Goal: Task Accomplishment & Management: Manage account settings

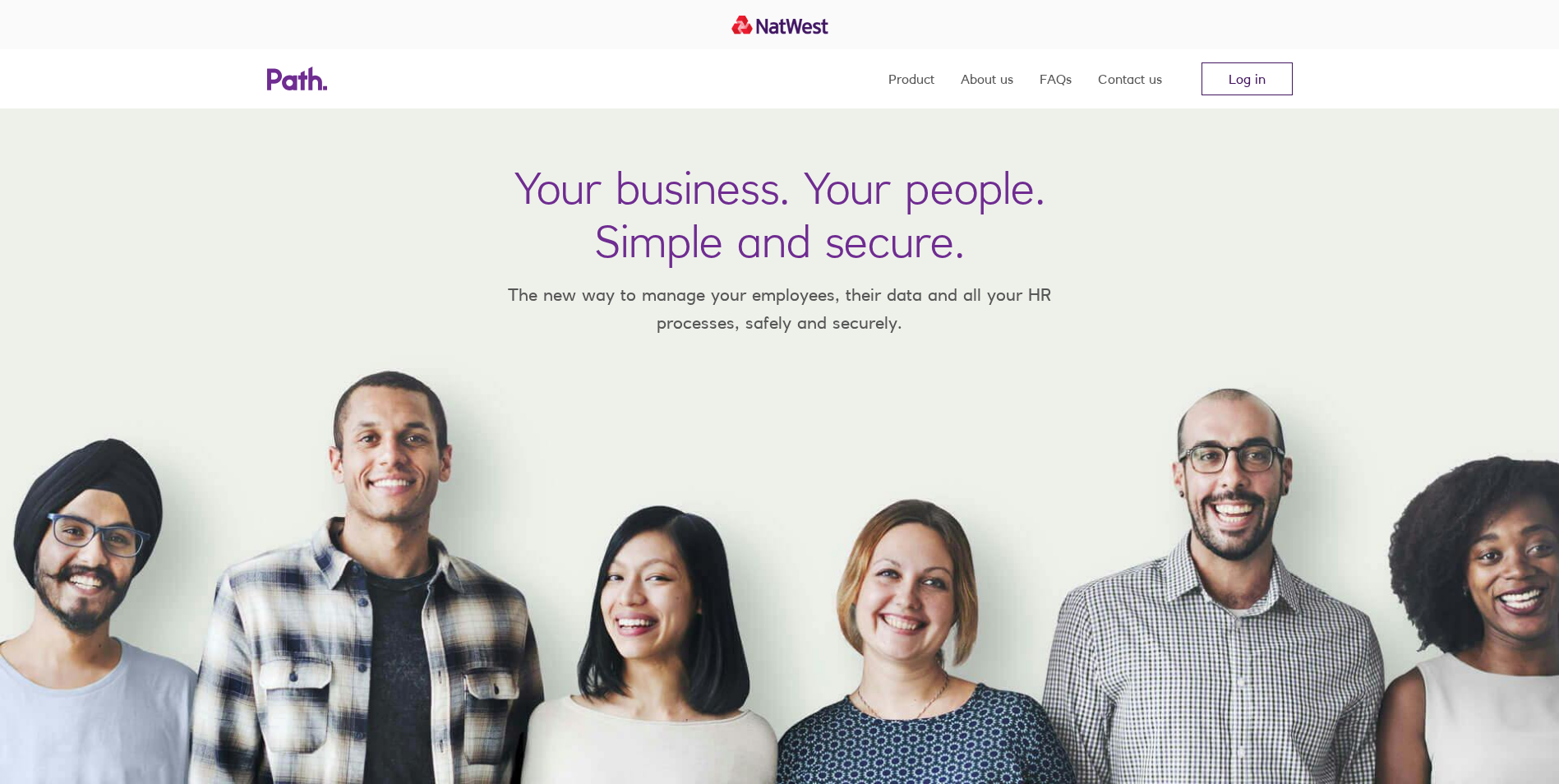
click at [1263, 86] on link "Log in" at bounding box center [1247, 79] width 91 height 33
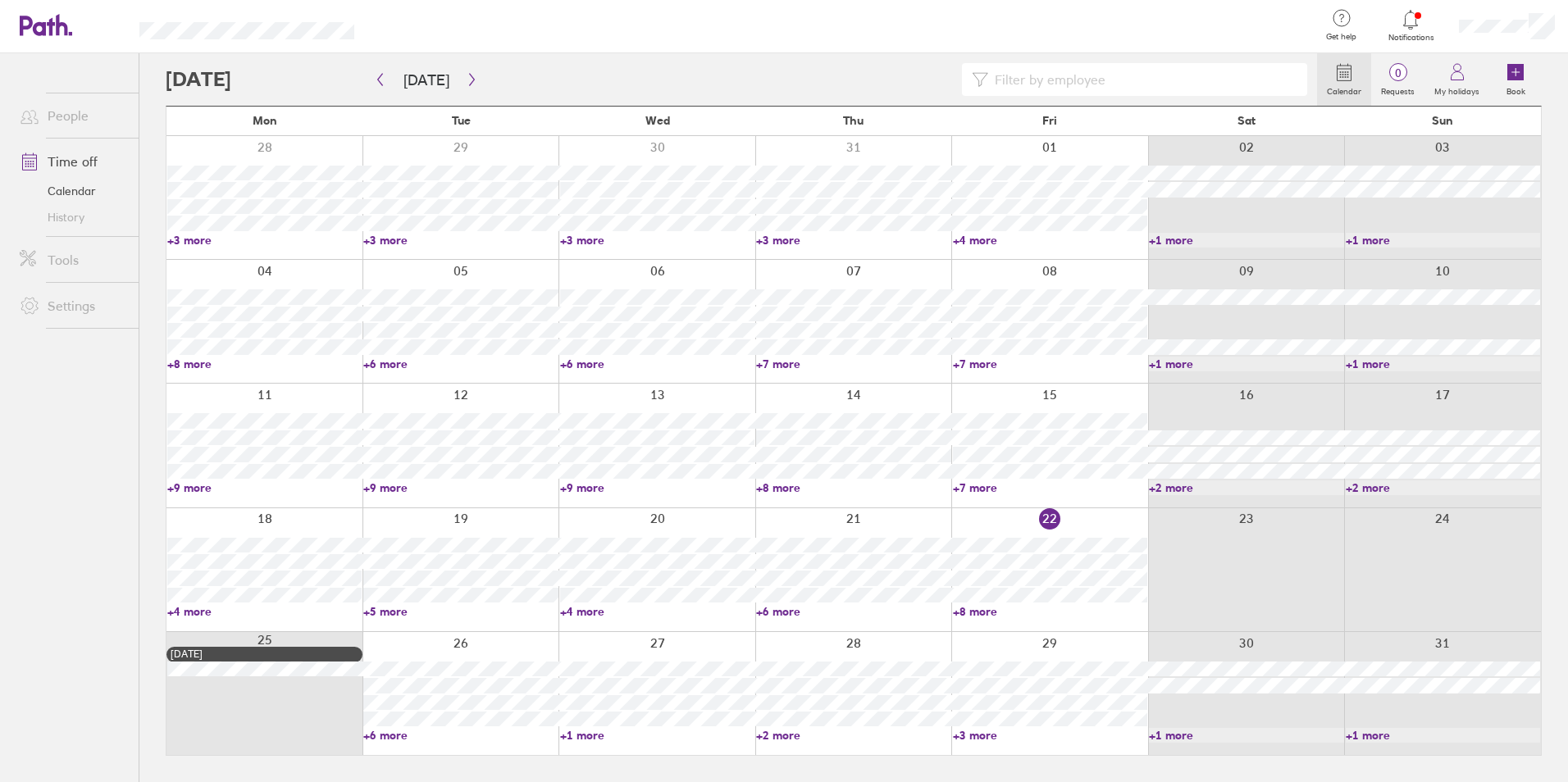
click at [391, 739] on link "+6 more" at bounding box center [460, 736] width 195 height 15
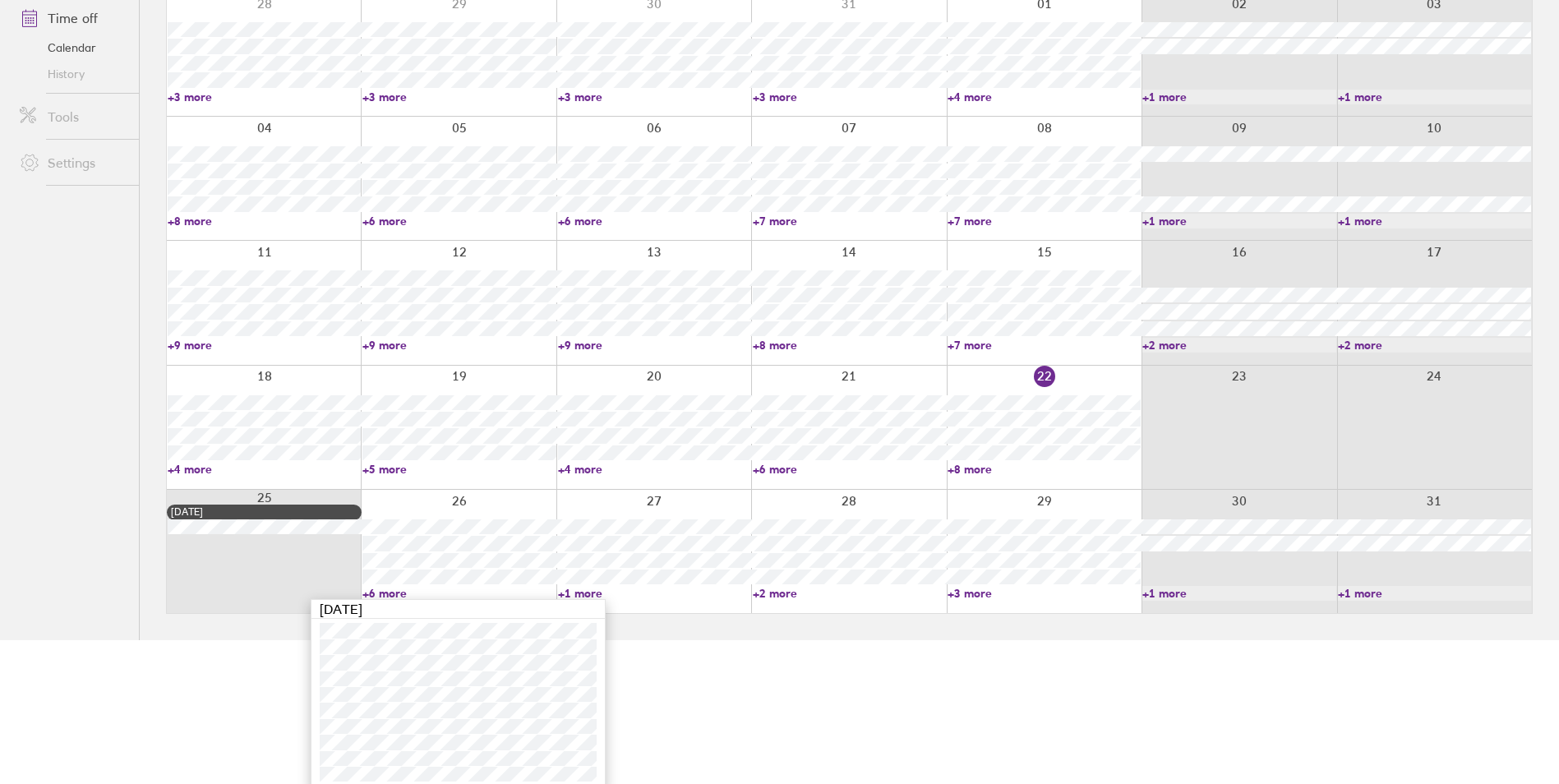
scroll to position [150, 0]
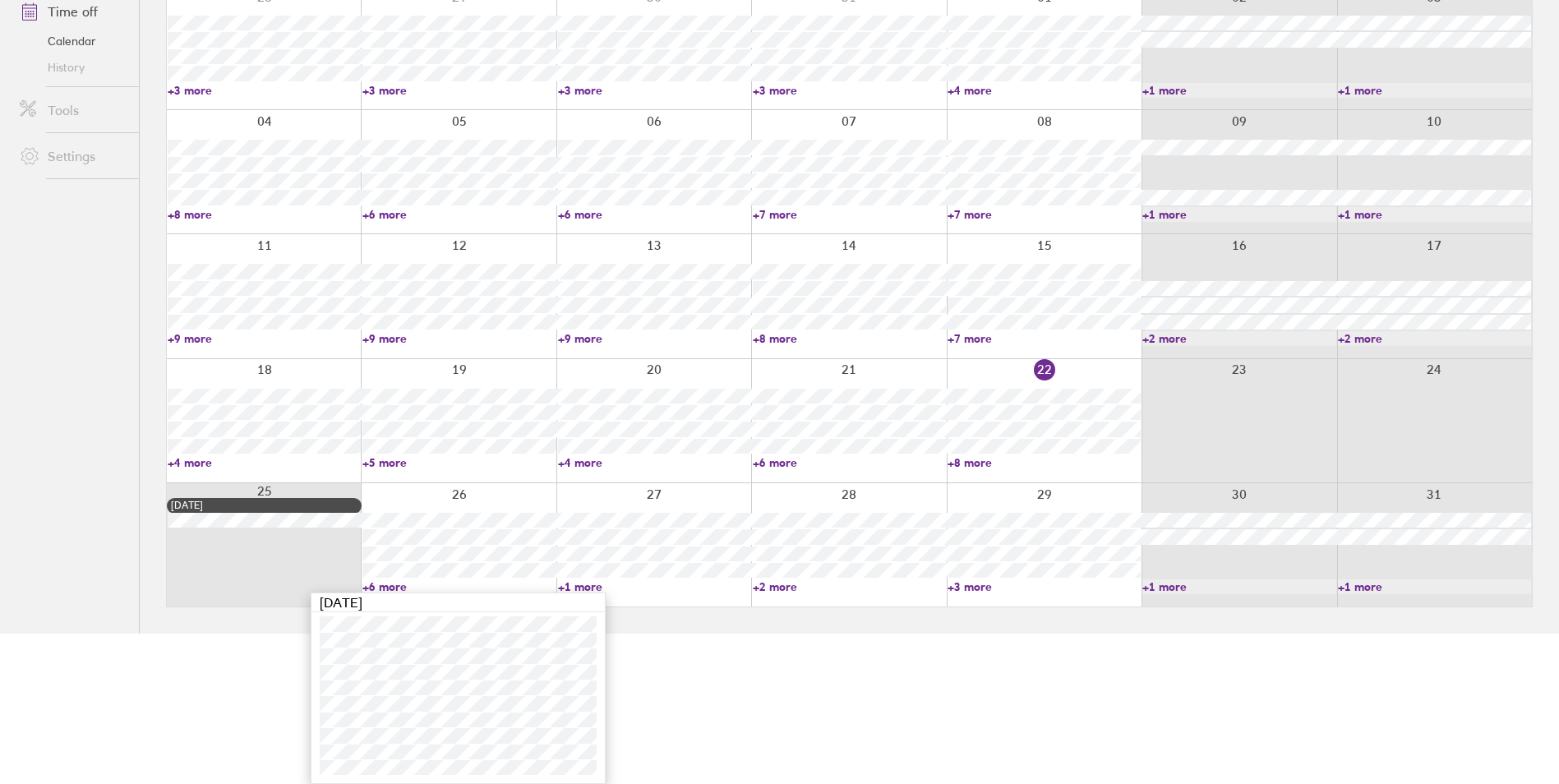
click at [785, 582] on link "+2 more" at bounding box center [849, 587] width 194 height 15
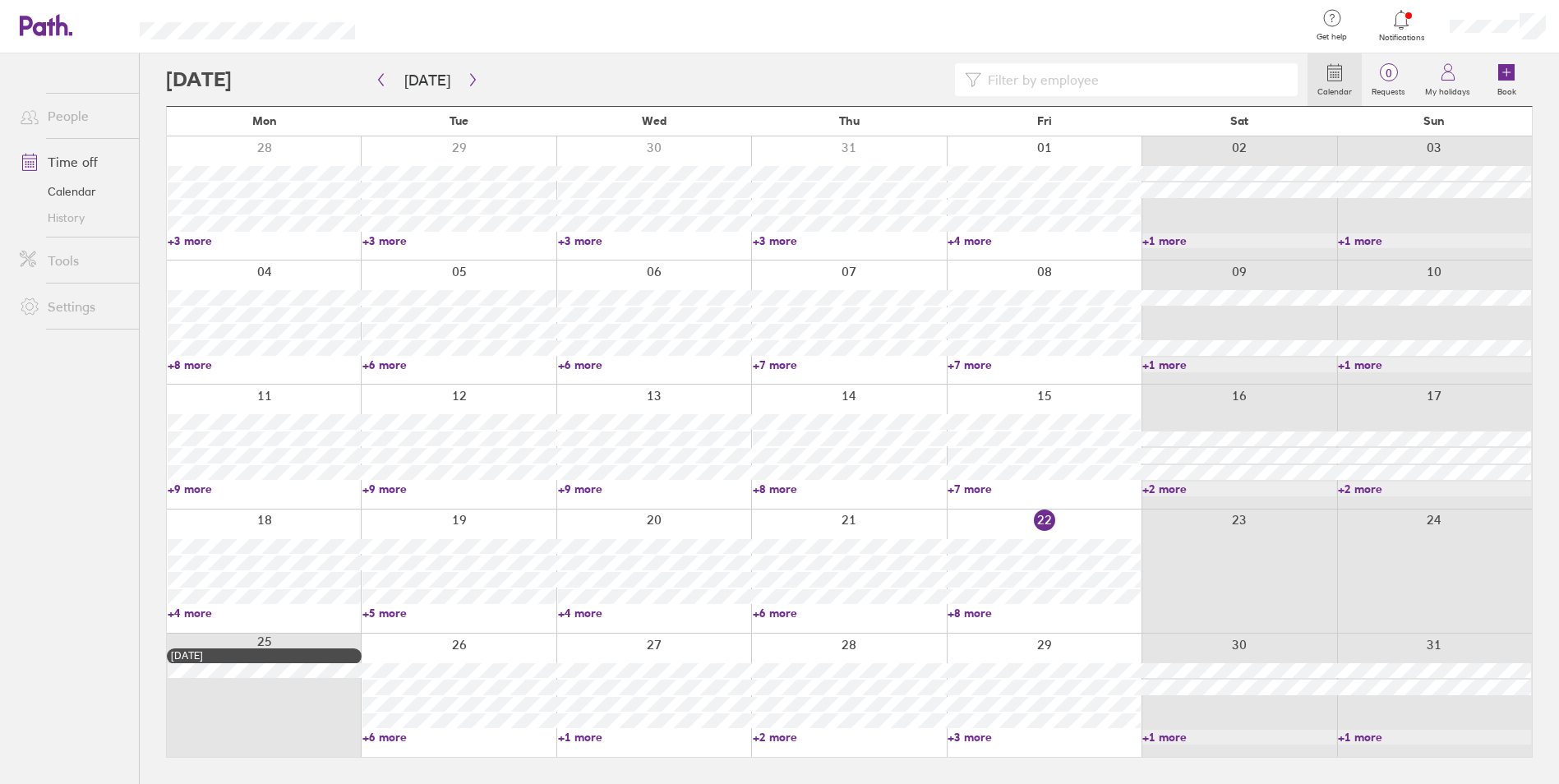
scroll to position [0, 0]
click at [769, 732] on link "+2 more" at bounding box center [855, 738] width 195 height 15
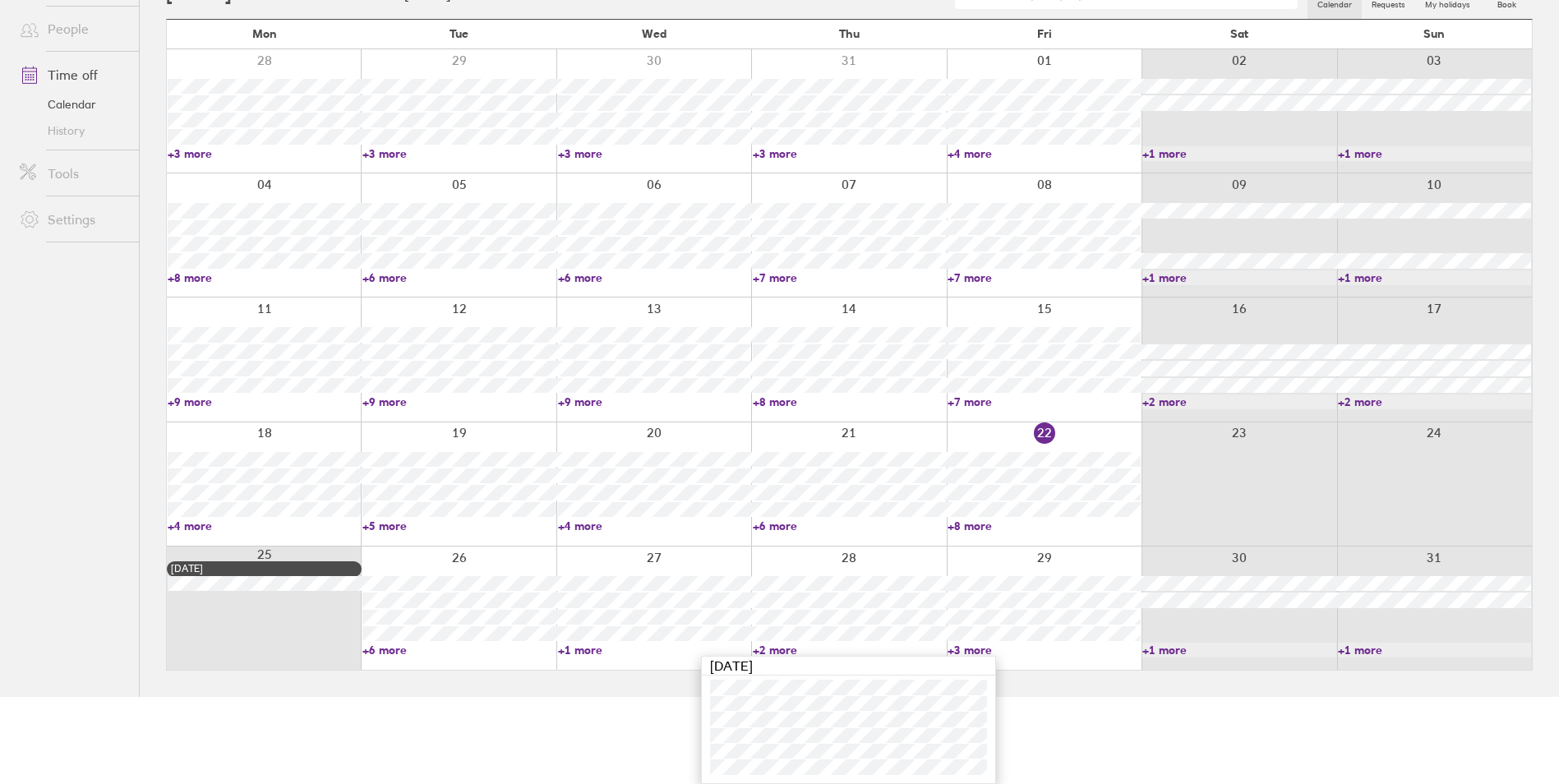
click at [599, 646] on link "+1 more" at bounding box center [654, 651] width 194 height 15
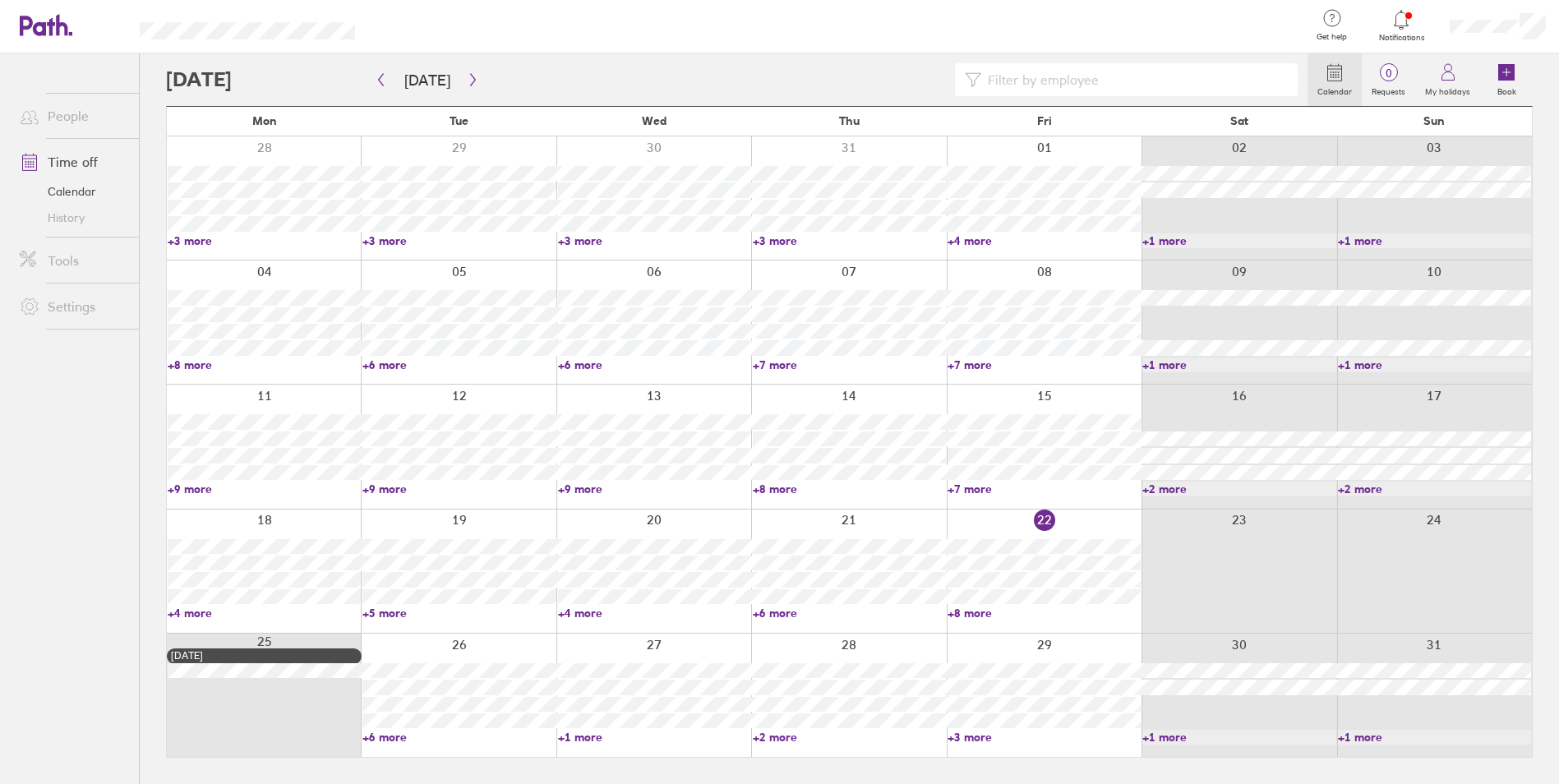
scroll to position [0, 0]
click at [587, 738] on link "+1 more" at bounding box center [658, 738] width 195 height 15
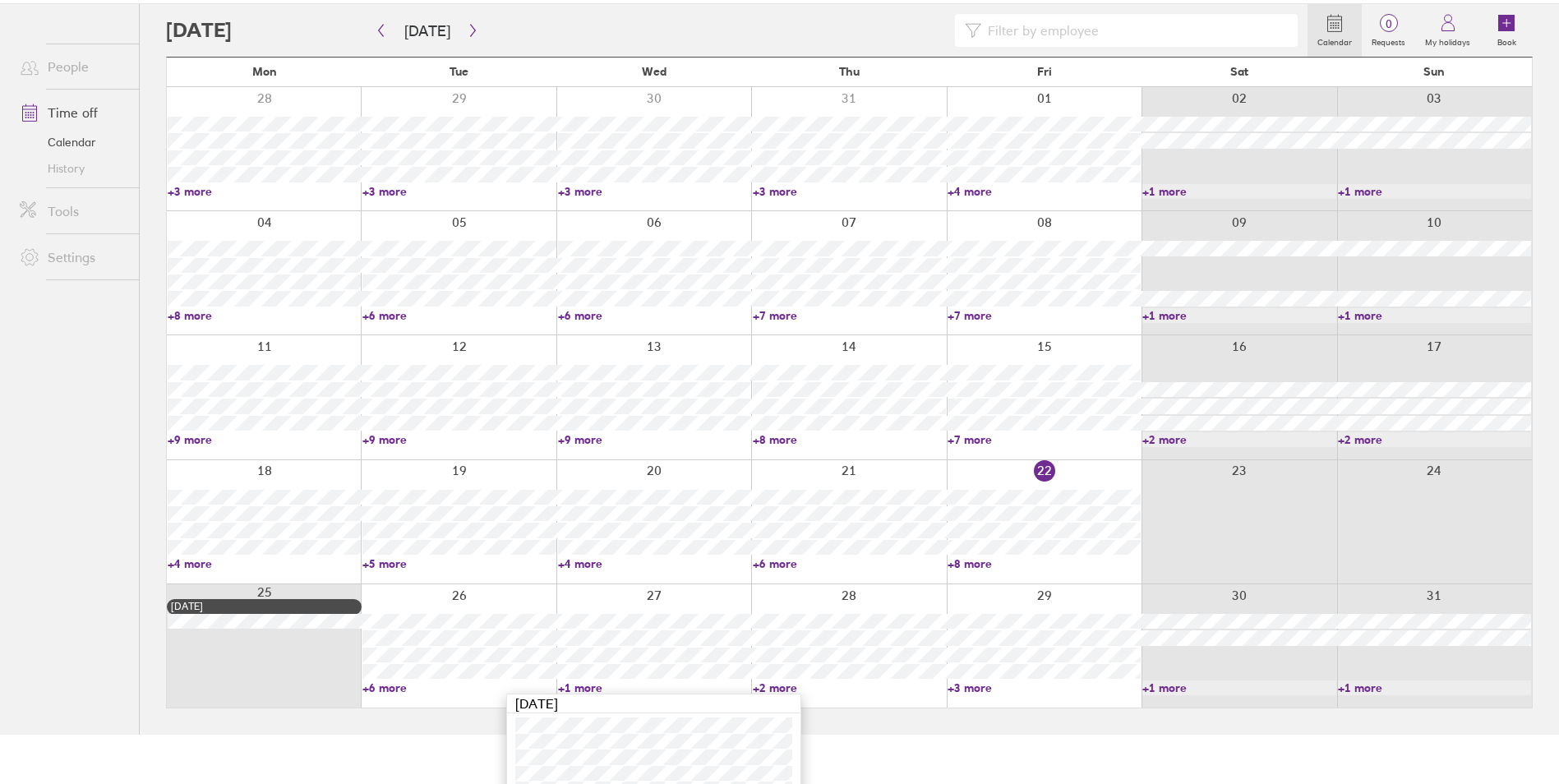
scroll to position [71, 0]
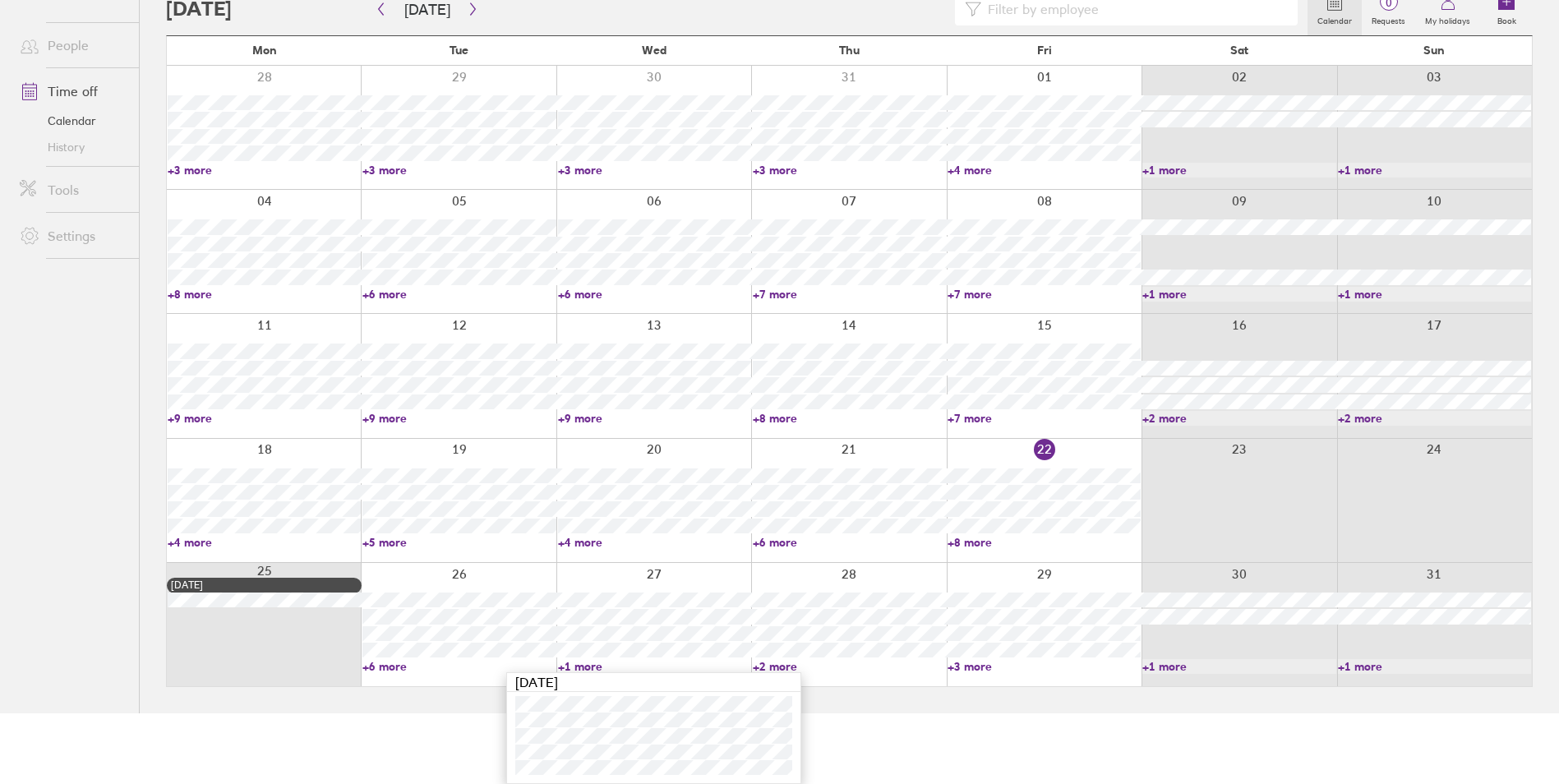
click at [951, 664] on link "+3 more" at bounding box center [1044, 667] width 194 height 15
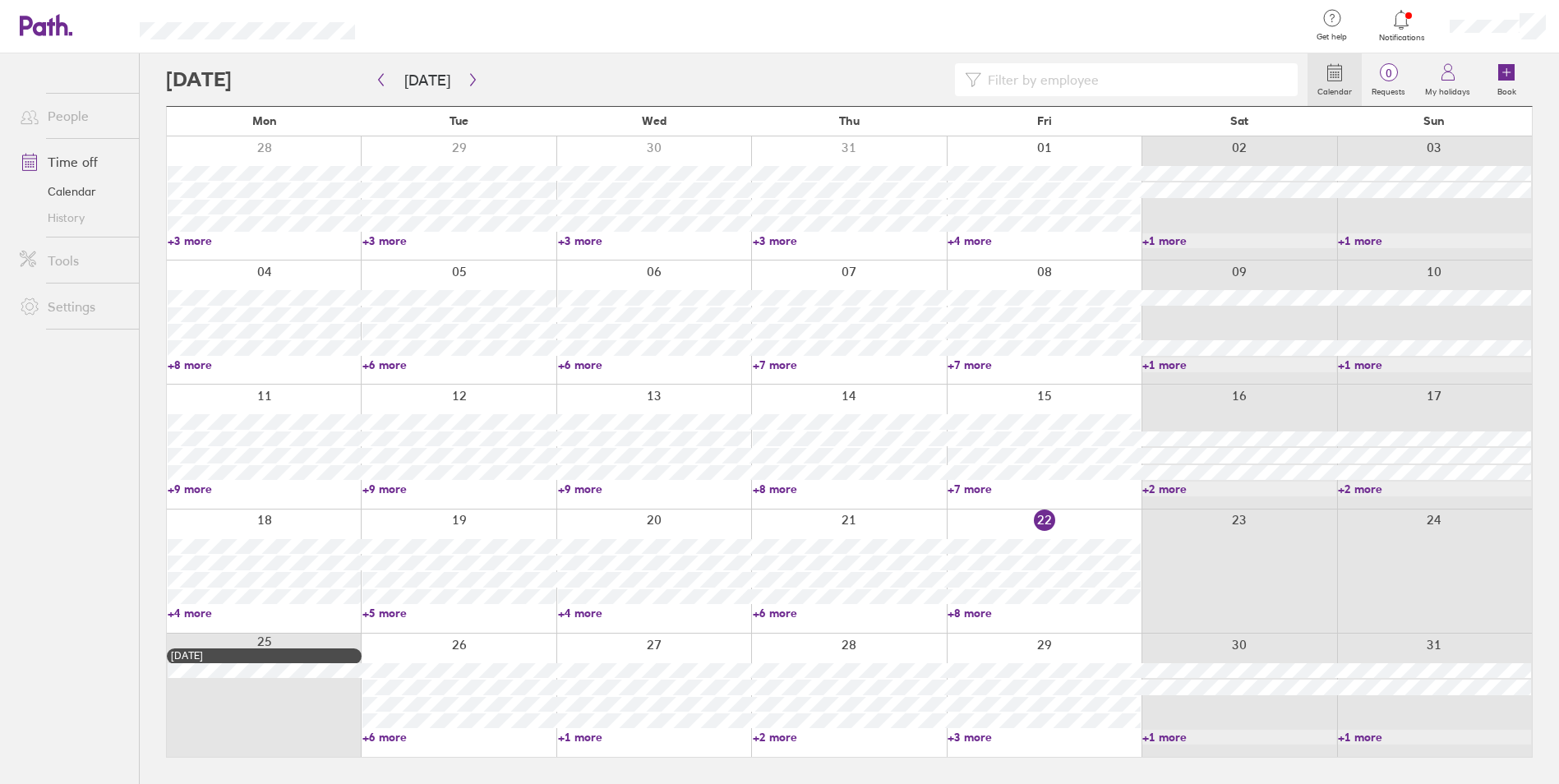
scroll to position [0, 0]
click at [971, 738] on link "+3 more" at bounding box center [1052, 738] width 195 height 15
click at [470, 82] on icon "button" at bounding box center [472, 80] width 13 height 14
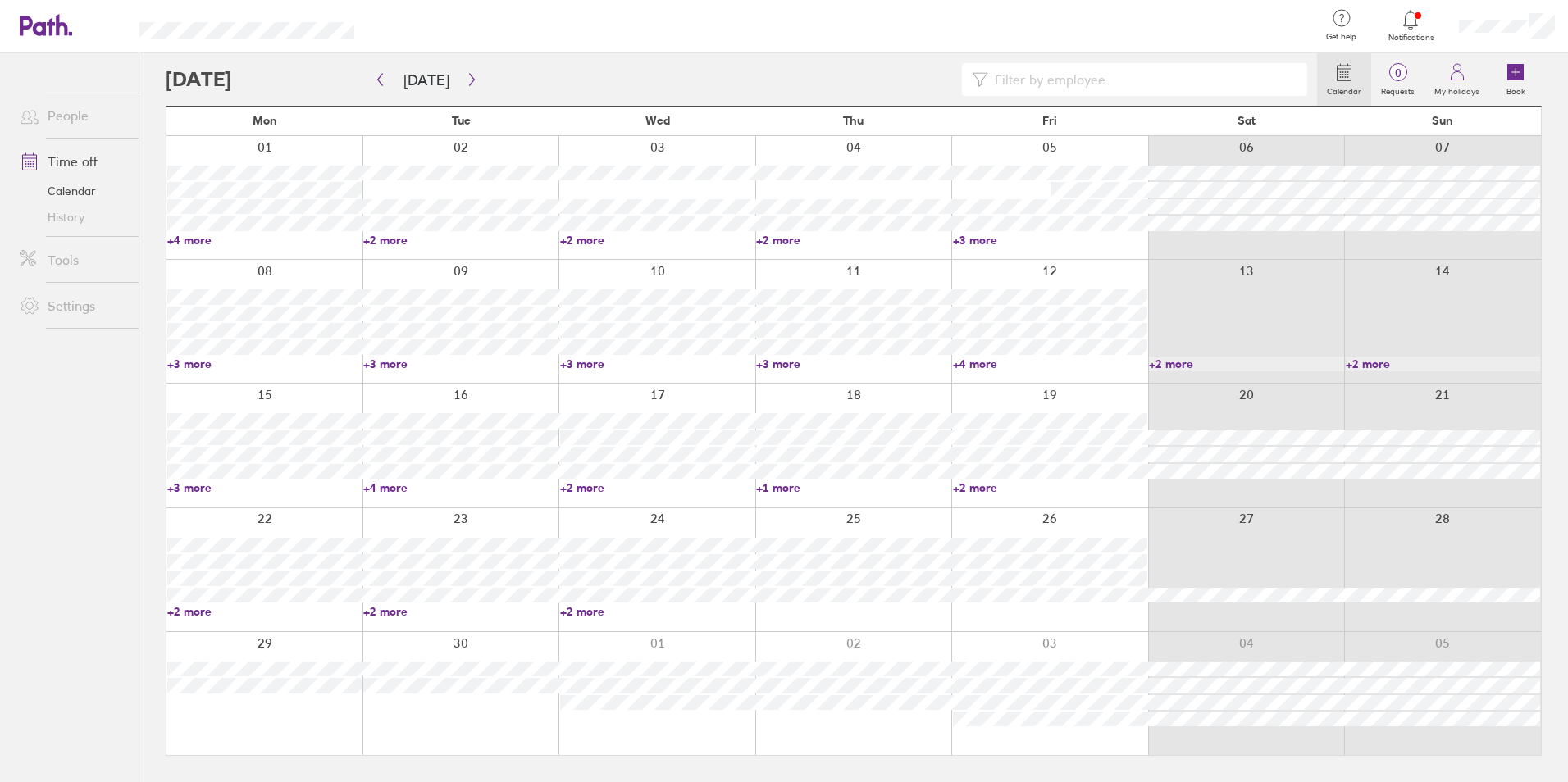
click at [169, 238] on link "+4 more" at bounding box center [264, 240] width 195 height 15
click at [375, 244] on link "+2 more" at bounding box center [460, 240] width 195 height 15
click at [381, 237] on link "+2 more" at bounding box center [460, 240] width 195 height 15
click at [603, 250] on div "Tuesday Sep 02" at bounding box center [460, 256] width 293 height 19
click at [589, 241] on link "+2 more" at bounding box center [657, 240] width 195 height 15
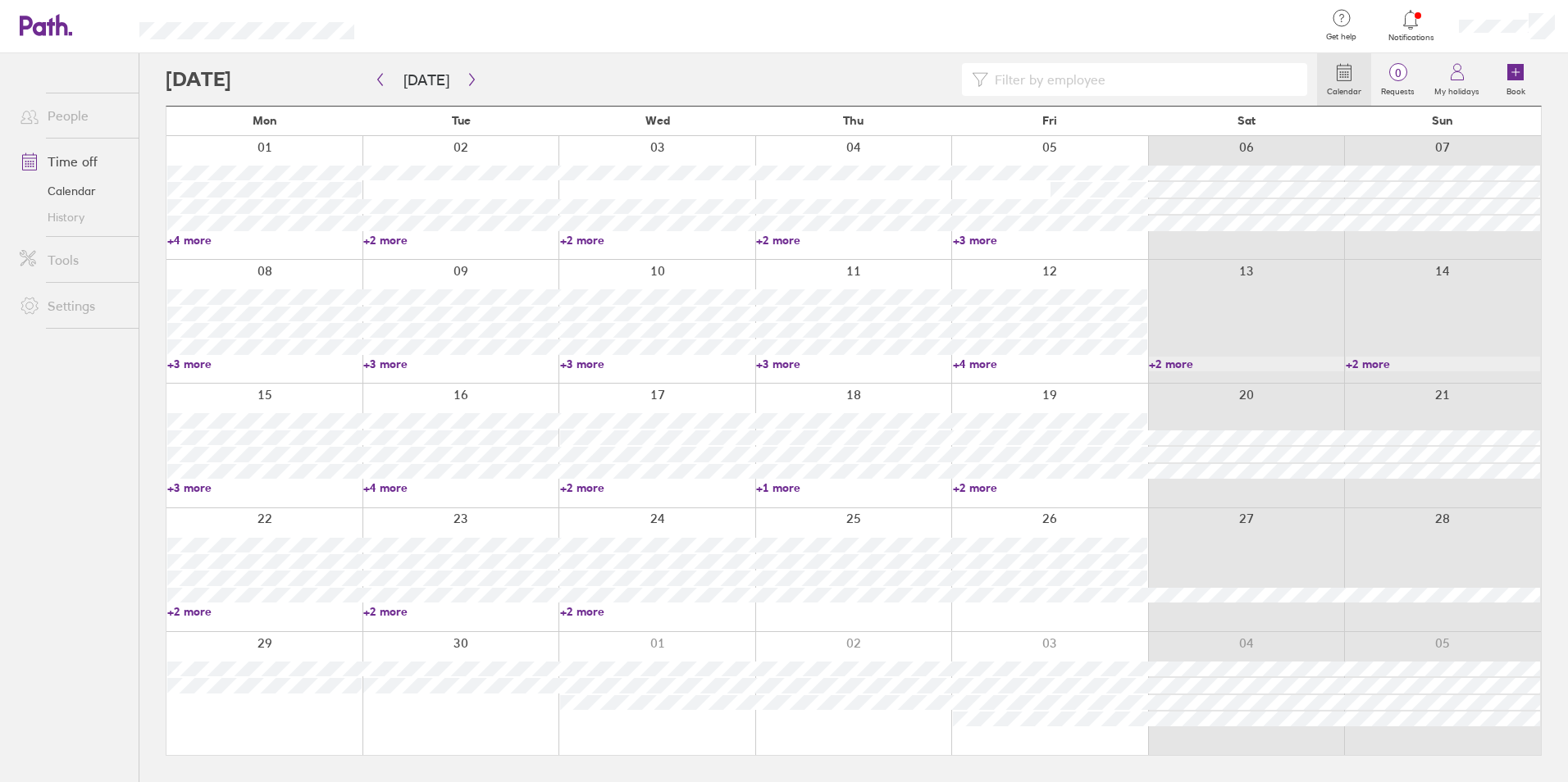
click at [589, 241] on link "+2 more" at bounding box center [657, 240] width 195 height 15
click at [772, 239] on link "+2 more" at bounding box center [853, 240] width 195 height 15
click at [382, 78] on icon "button" at bounding box center [380, 80] width 13 height 13
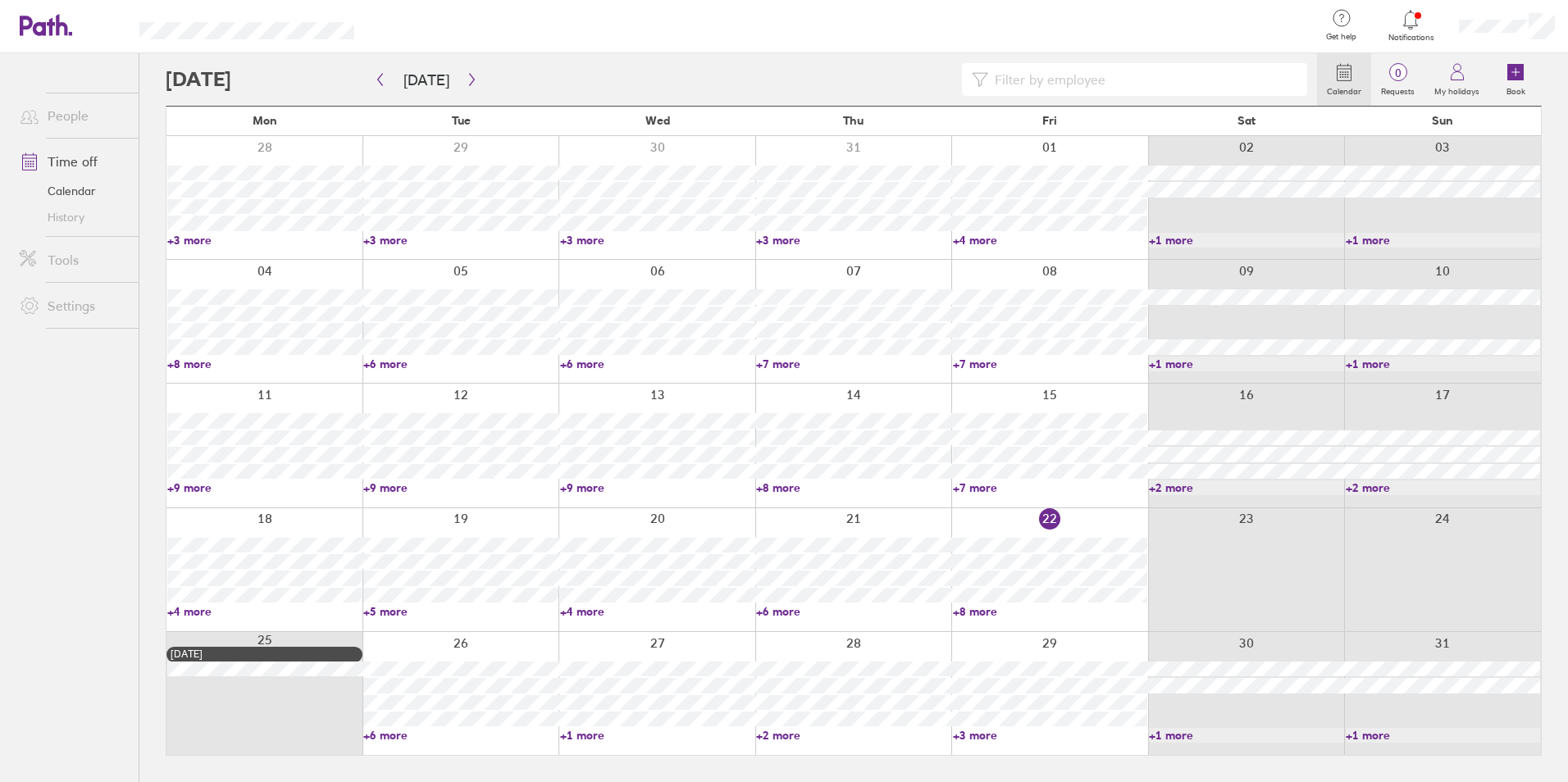
click at [983, 733] on link "+3 more" at bounding box center [1050, 736] width 195 height 15
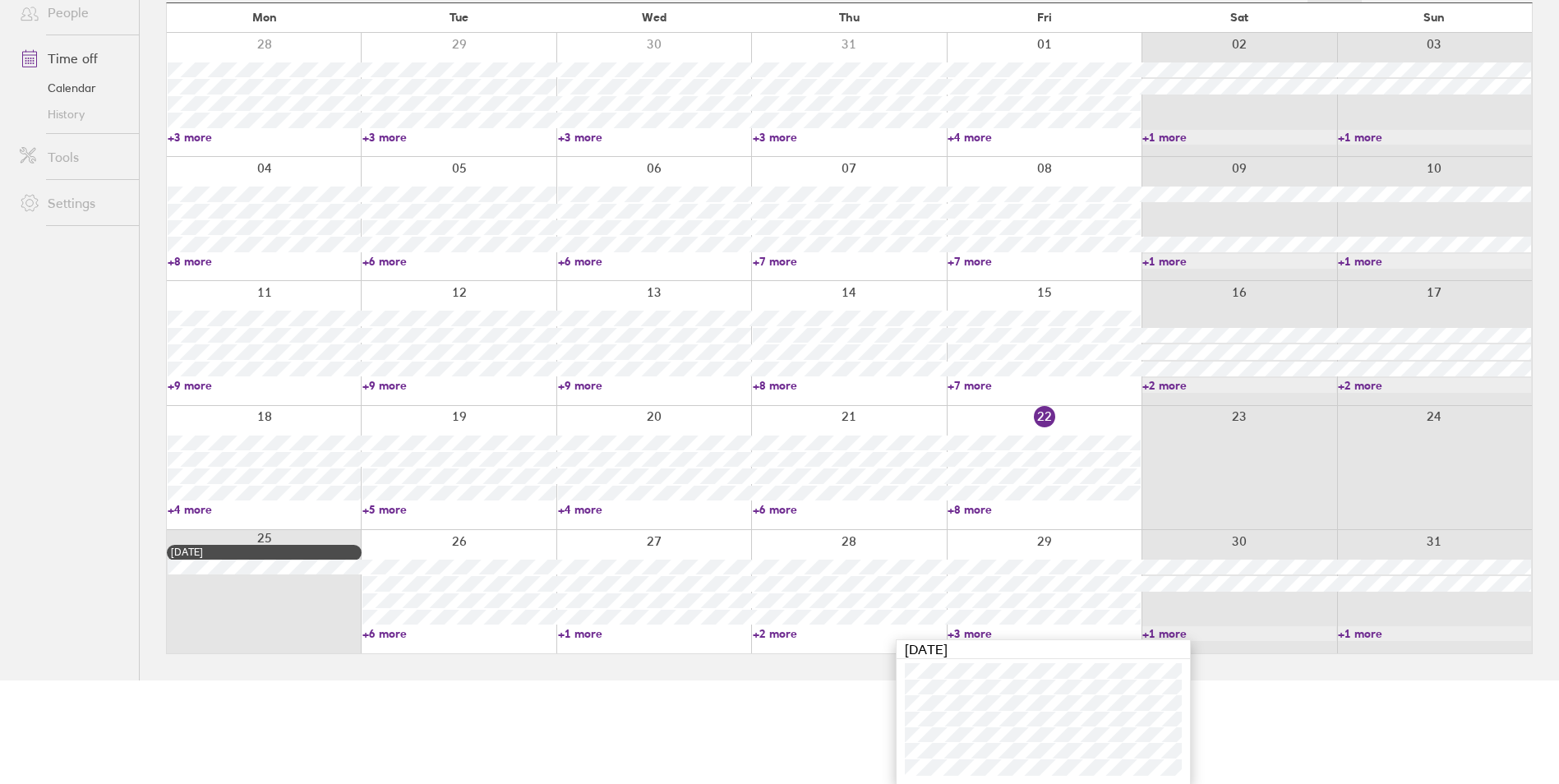
scroll to position [105, 0]
drag, startPoint x: 804, startPoint y: 720, endPoint x: 350, endPoint y: 242, distance: 659.2
click at [804, 679] on html "Get help FAQs Contact us Notifications My profile Sign out People Time off Cale…" at bounding box center [779, 287] width 1559 height 784
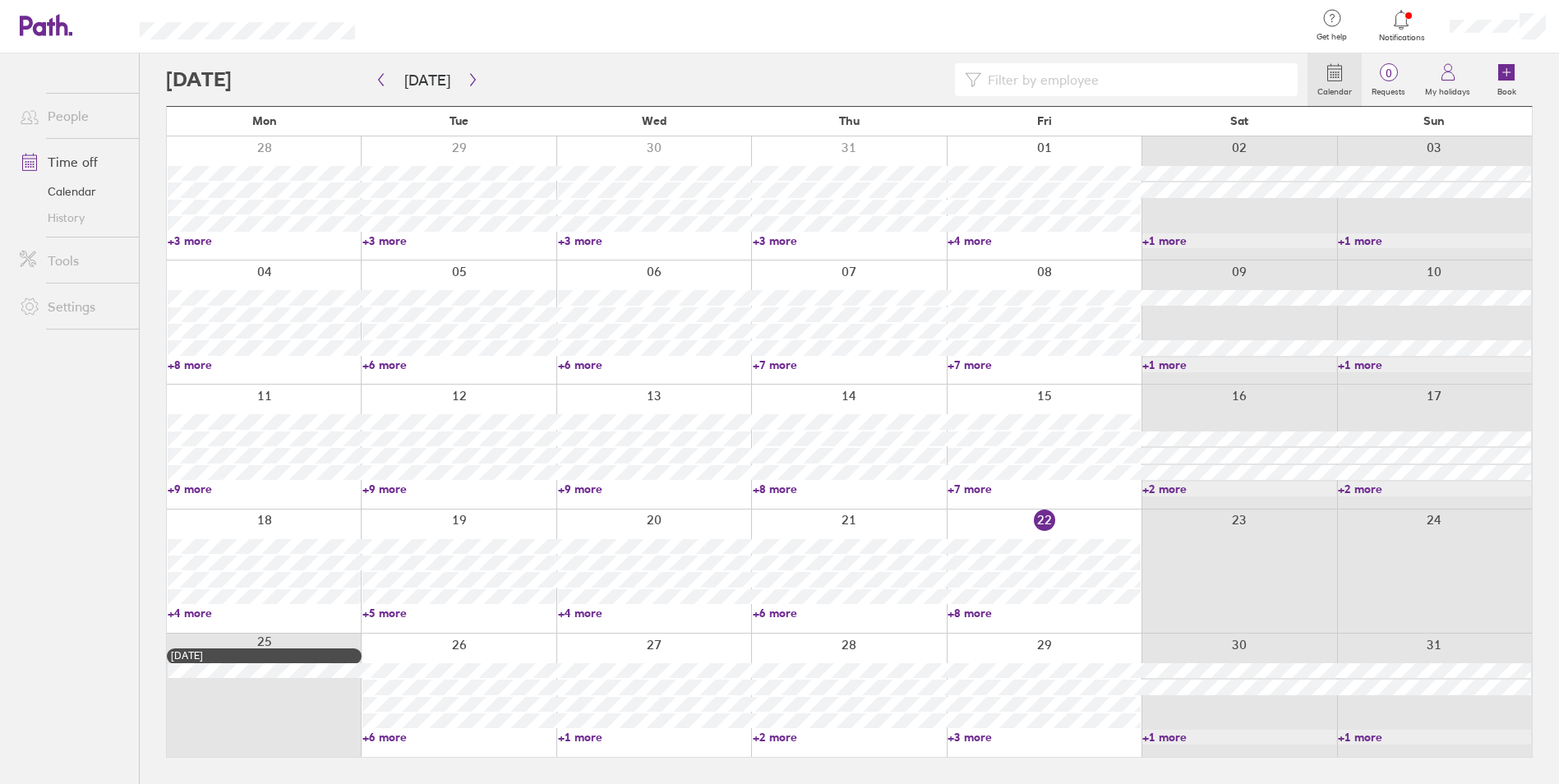
scroll to position [0, 0]
click at [994, 735] on link "+3 more" at bounding box center [1052, 738] width 195 height 15
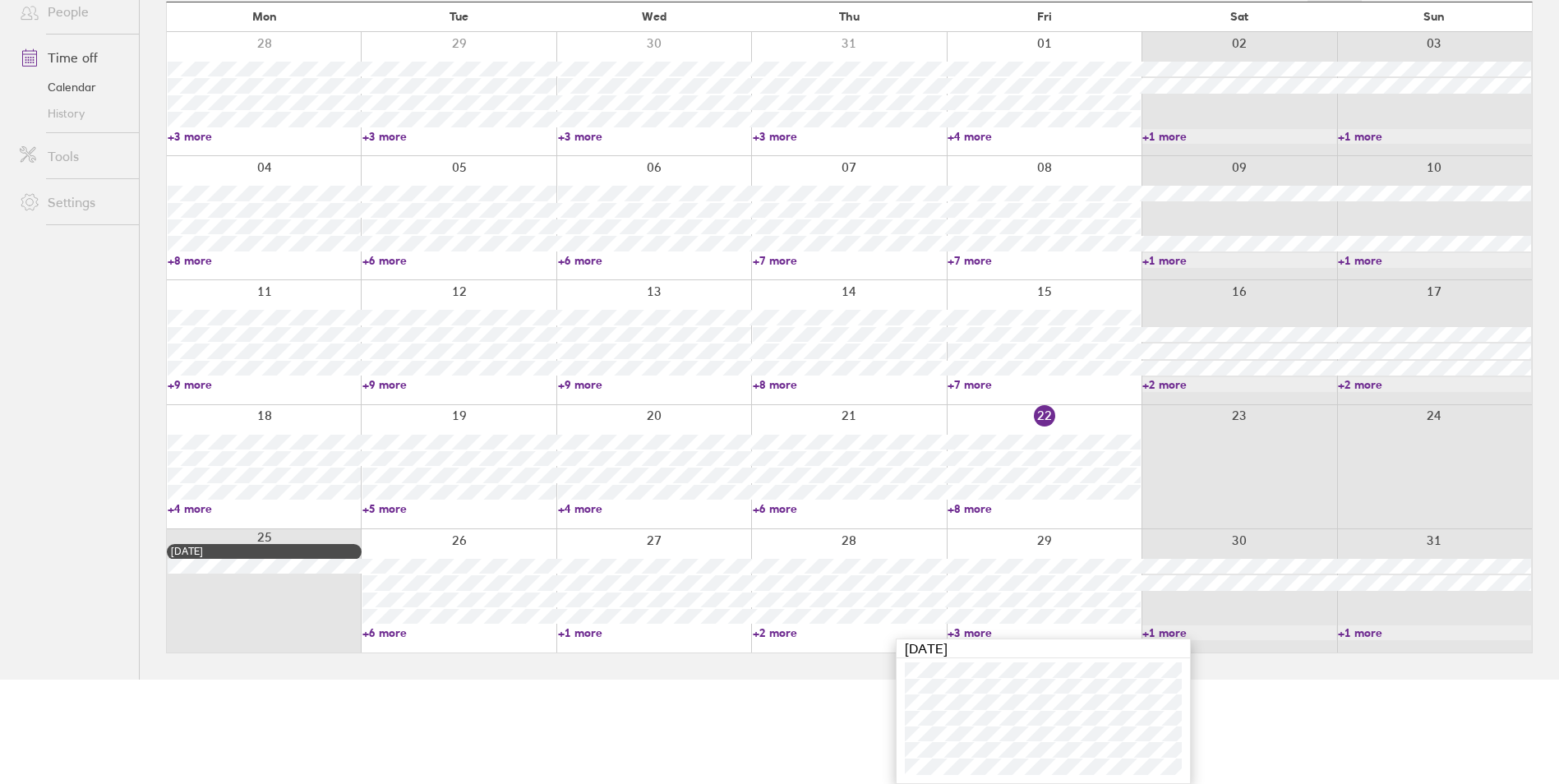
drag, startPoint x: 784, startPoint y: 749, endPoint x: 489, endPoint y: 406, distance: 452.4
click at [780, 679] on html "Get help FAQs Contact us Notifications My profile Sign out People Time off Cale…" at bounding box center [779, 287] width 1559 height 784
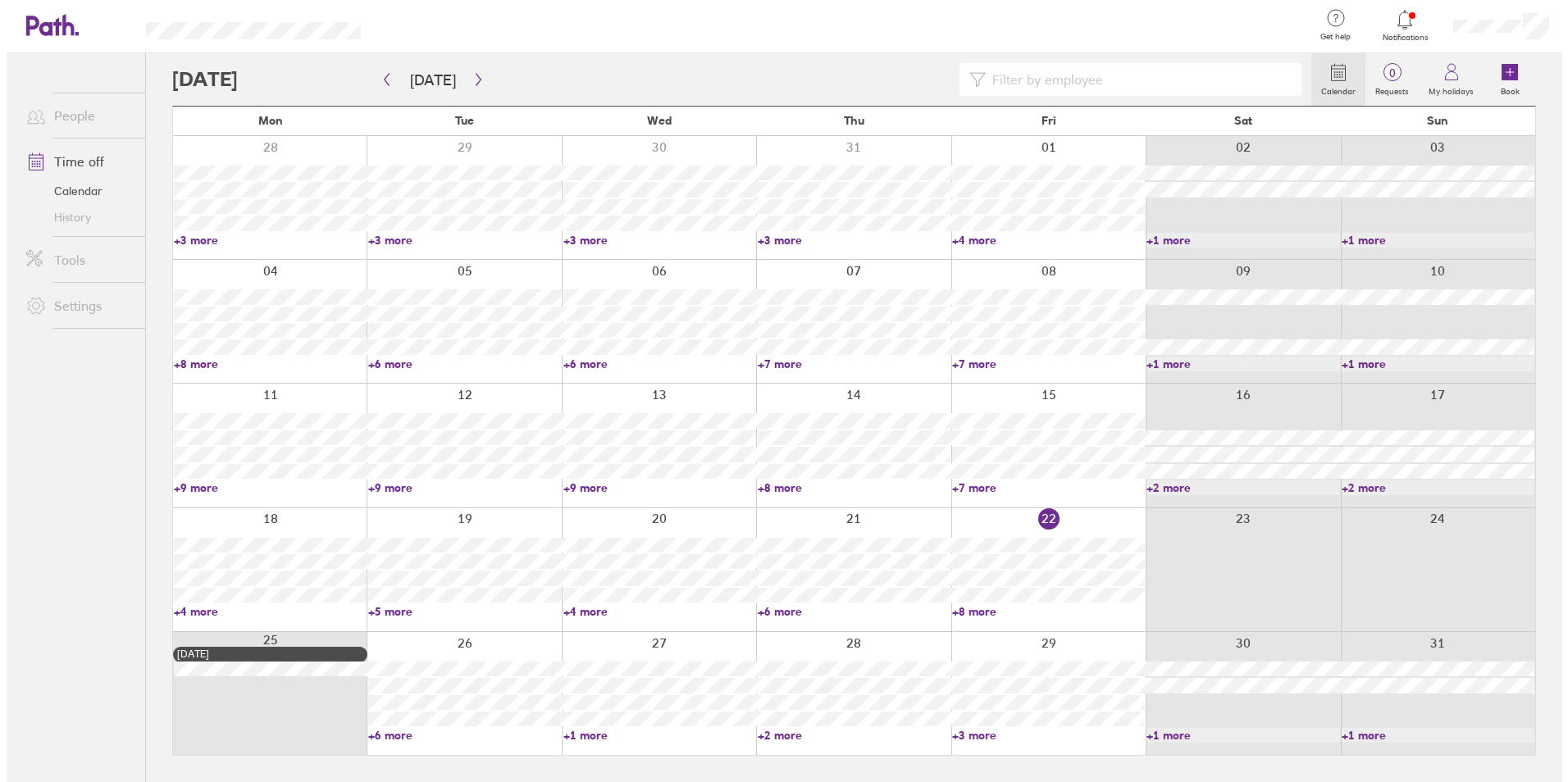
scroll to position [0, 0]
click at [471, 75] on icon "button" at bounding box center [471, 80] width 13 height 13
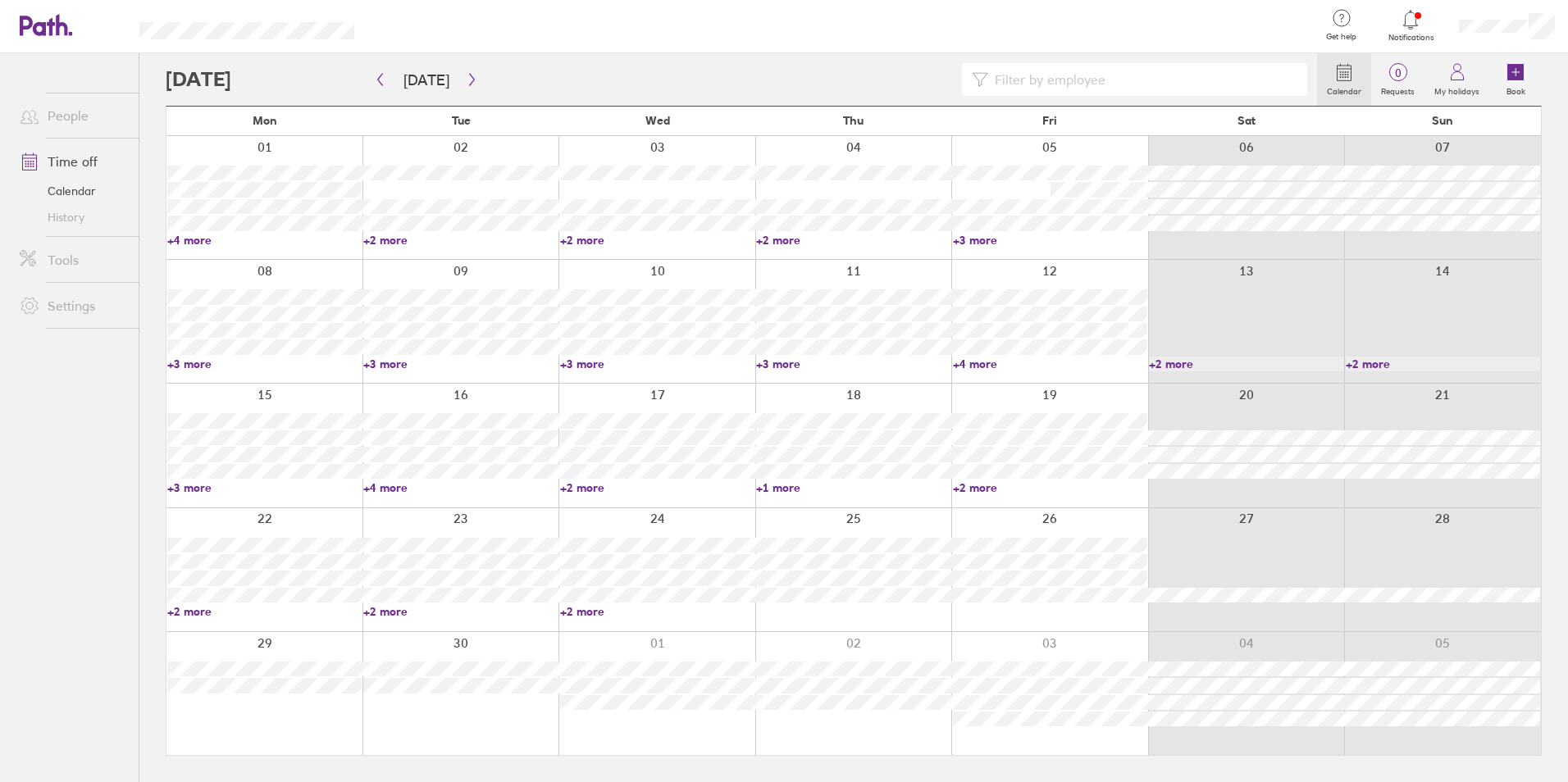
click at [196, 241] on link "+4 more" at bounding box center [264, 240] width 195 height 15
click at [218, 498] on div at bounding box center [264, 445] width 196 height 123
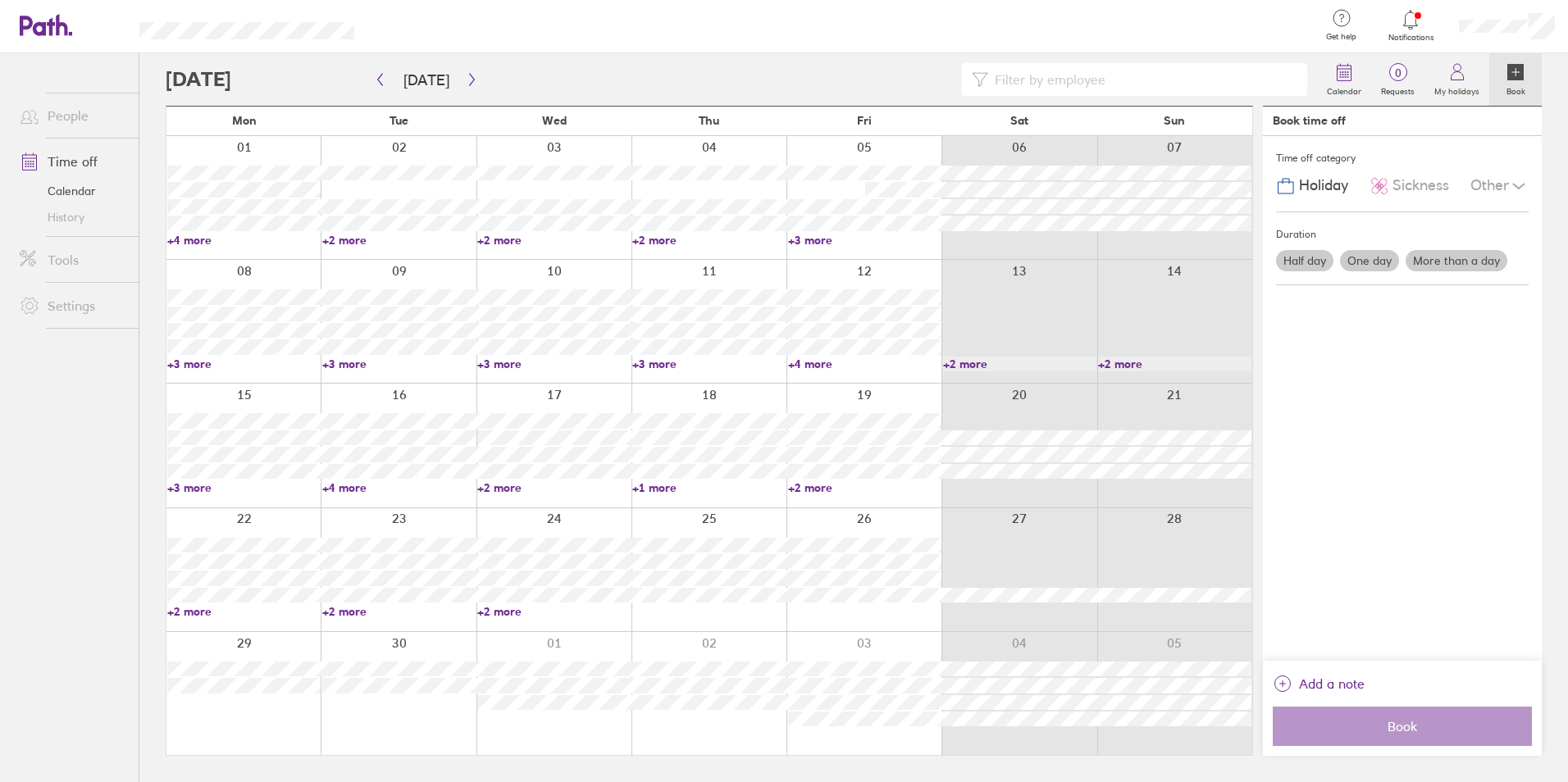
click at [195, 363] on link "+3 more" at bounding box center [244, 364] width 153 height 15
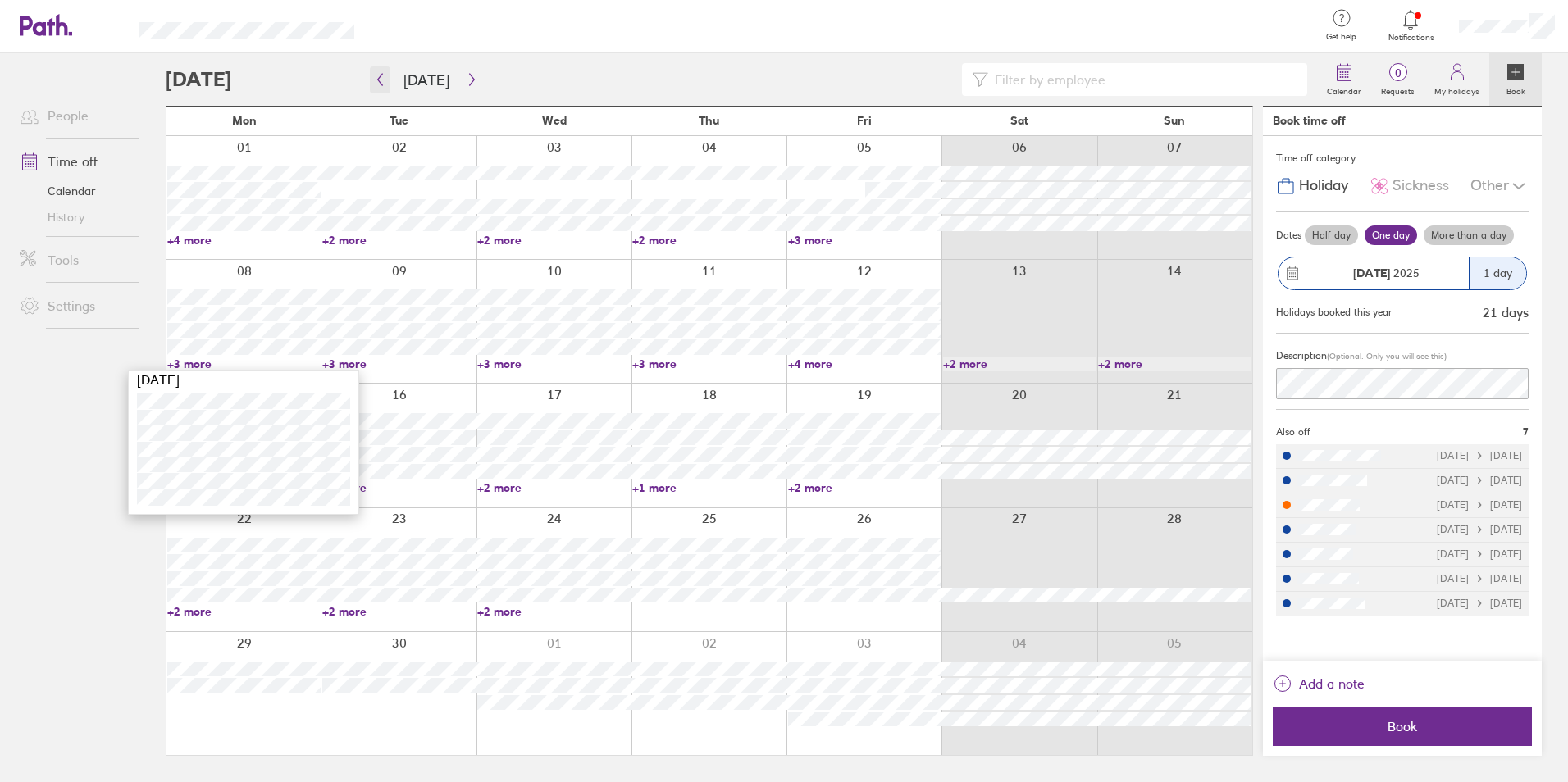
click at [374, 89] on button "button" at bounding box center [380, 80] width 20 height 27
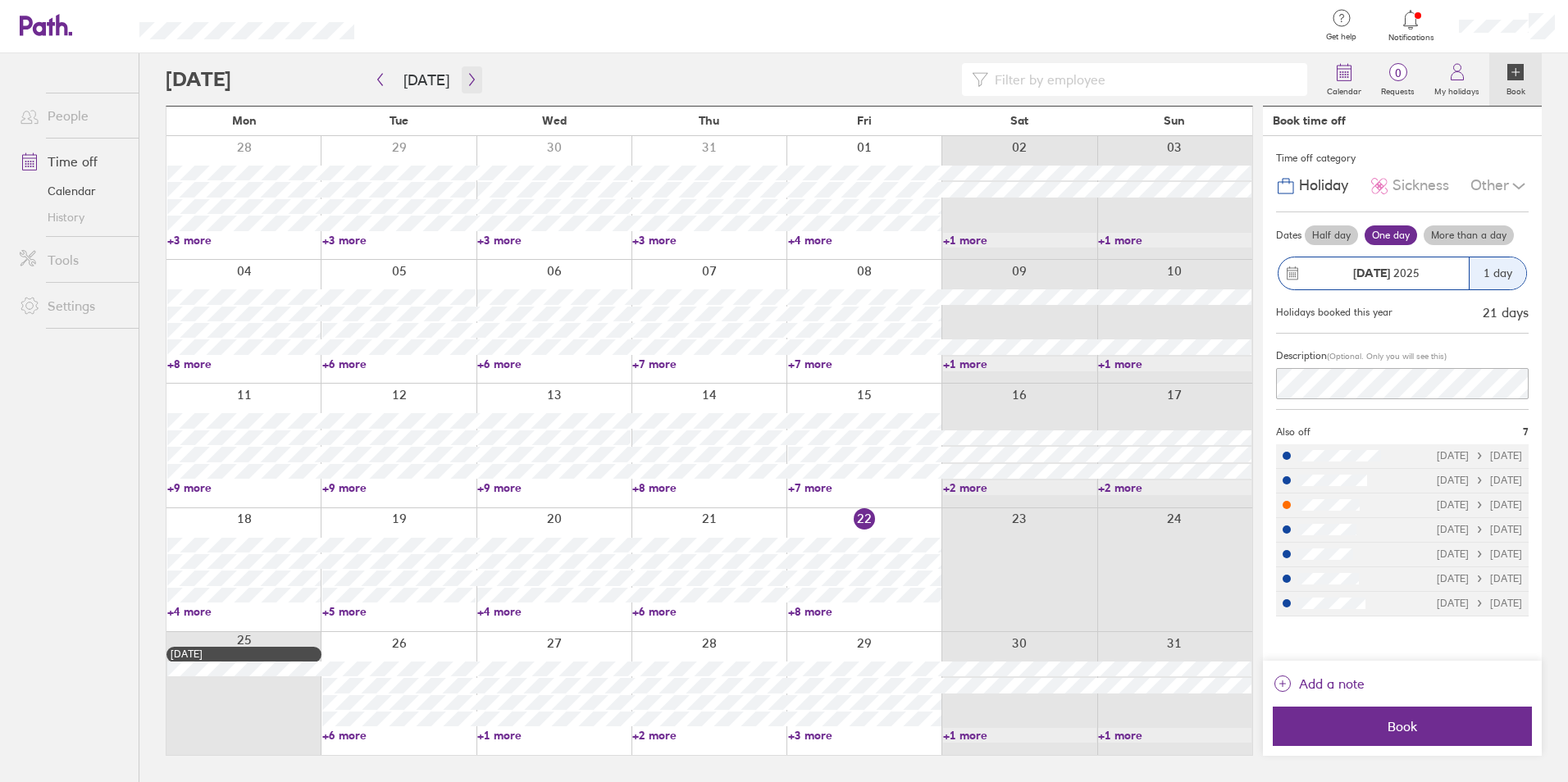
click at [470, 75] on icon "button" at bounding box center [471, 80] width 13 height 13
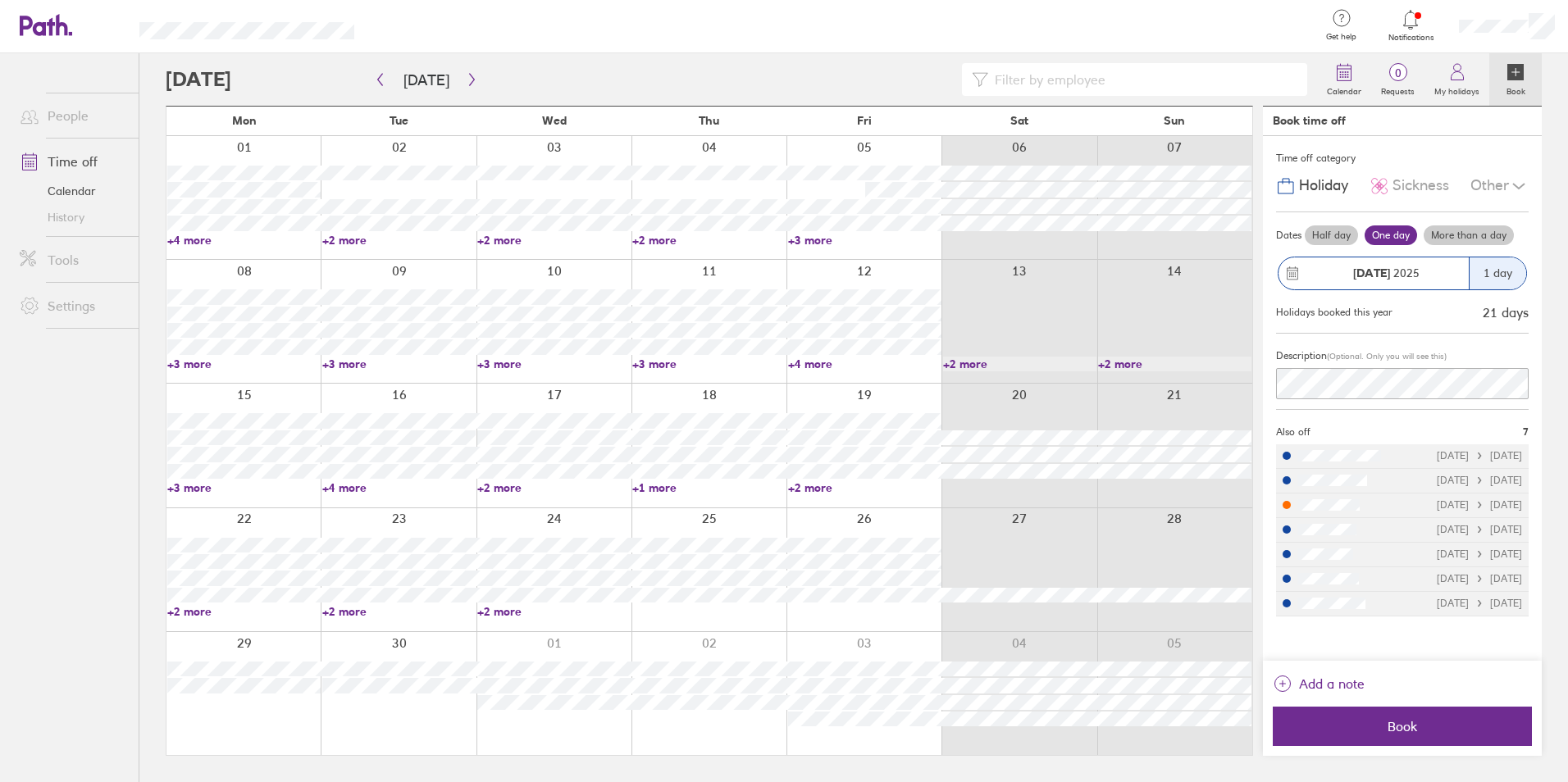
click at [204, 365] on link "+3 more" at bounding box center [244, 364] width 153 height 15
click at [346, 362] on link "+3 more" at bounding box center [399, 364] width 153 height 15
click at [502, 355] on div at bounding box center [554, 321] width 155 height 123
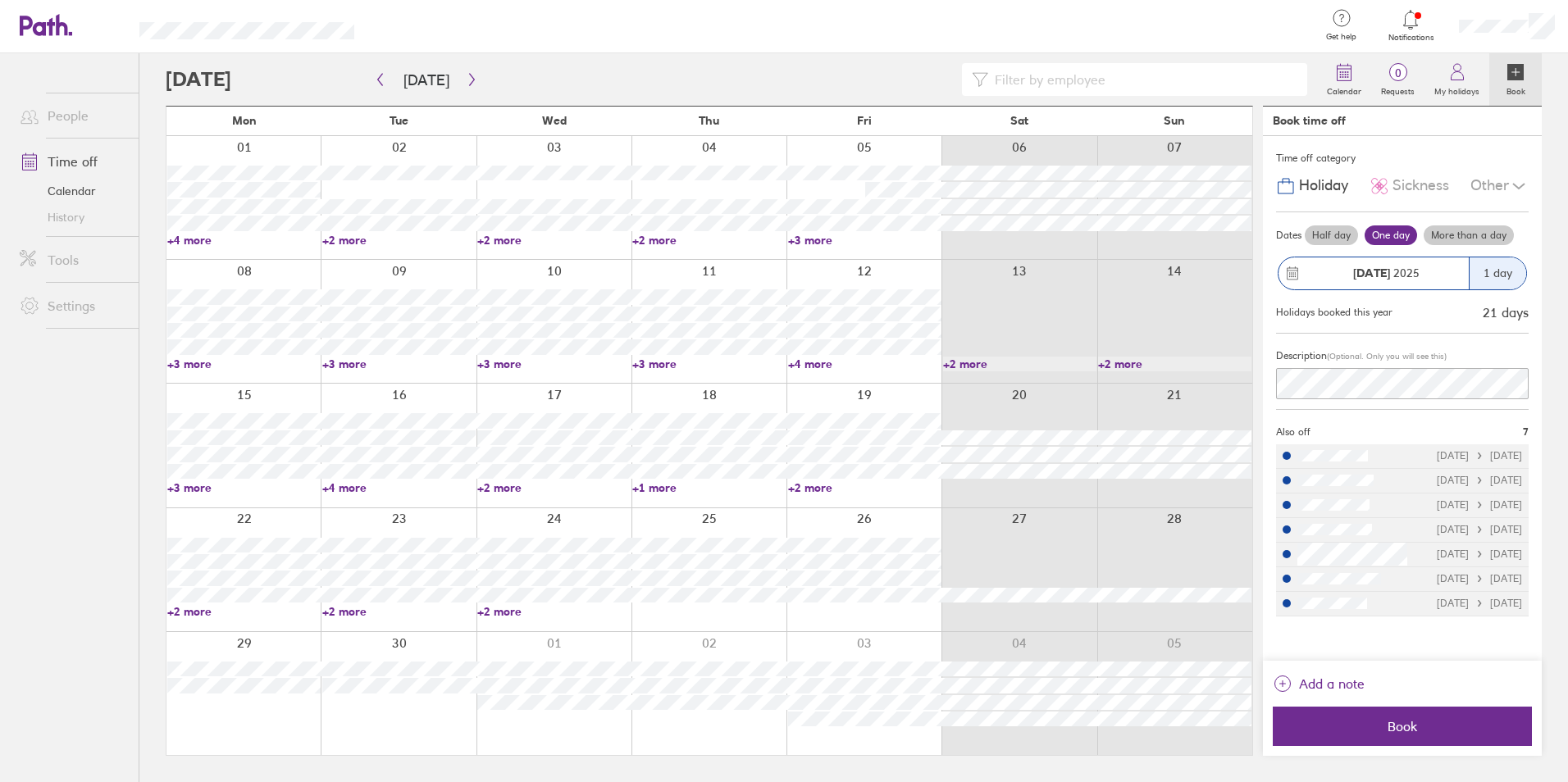
click at [818, 362] on link "+4 more" at bounding box center [865, 364] width 153 height 15
click at [652, 367] on link "+3 more" at bounding box center [709, 364] width 153 height 15
click at [652, 364] on link "+3 more" at bounding box center [709, 364] width 153 height 15
drag, startPoint x: 860, startPoint y: 376, endPoint x: 807, endPoint y: 366, distance: 53.9
click at [853, 373] on div at bounding box center [864, 321] width 155 height 123
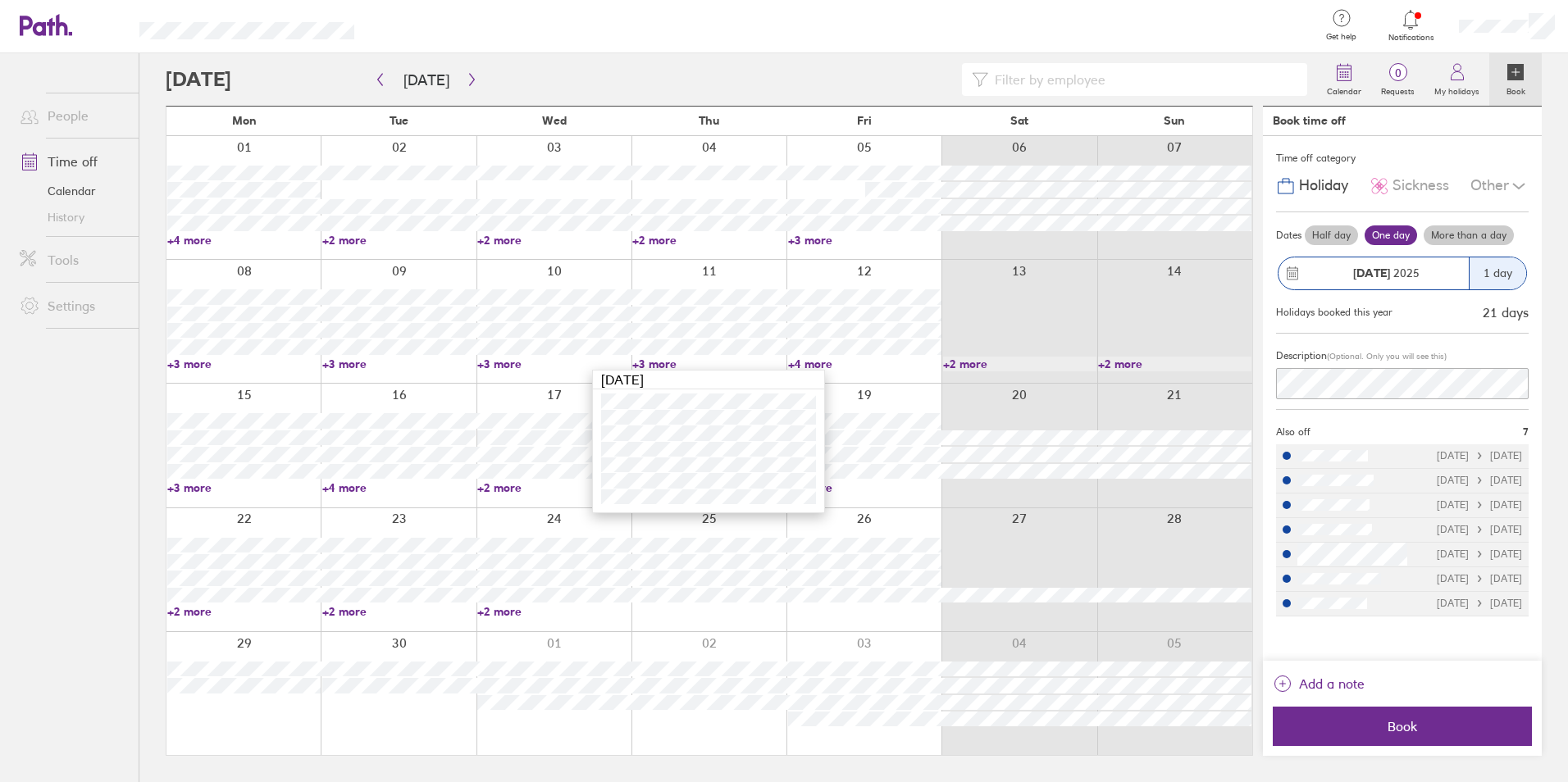
click at [807, 366] on link "+4 more" at bounding box center [865, 364] width 153 height 15
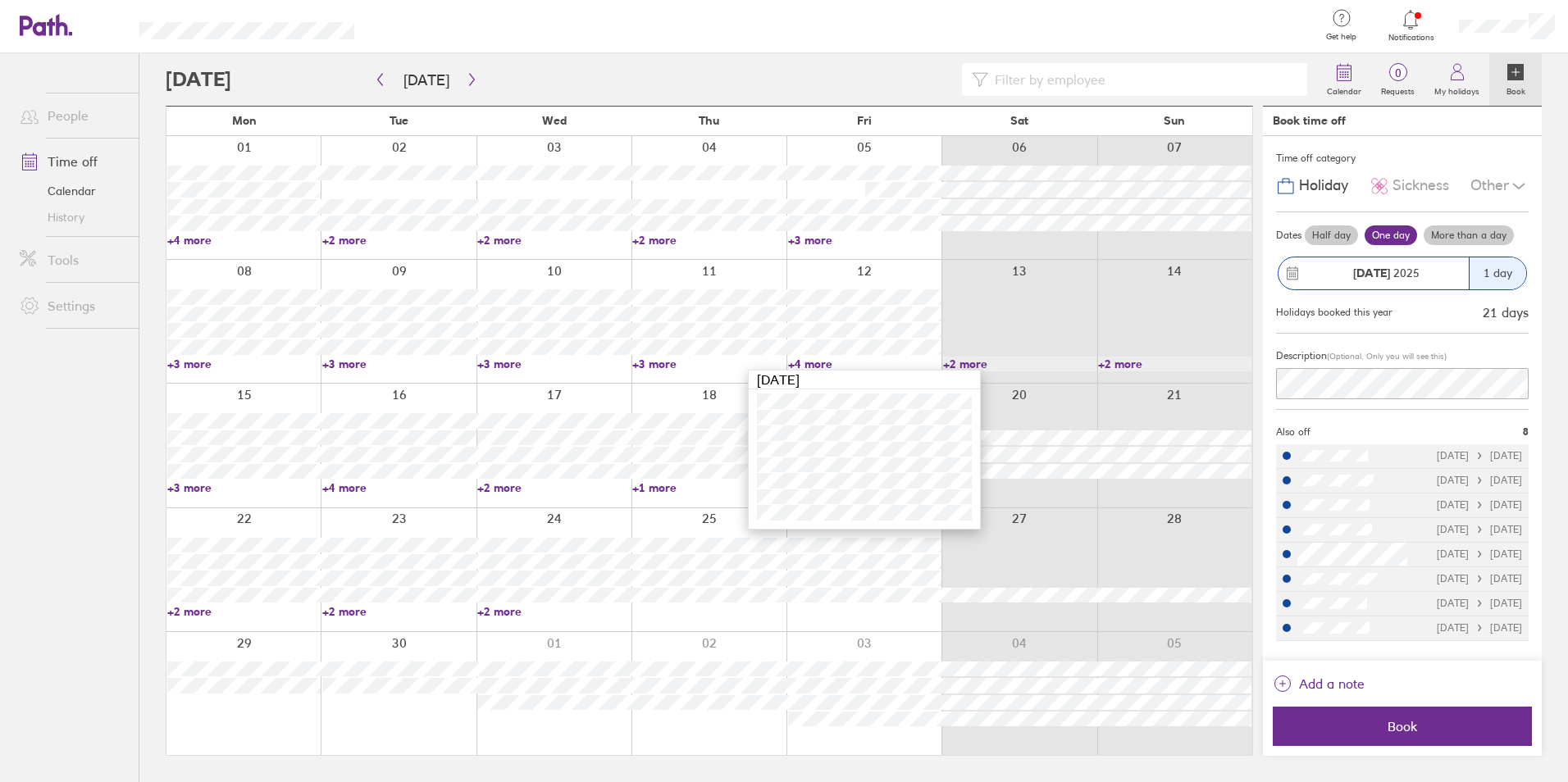
click at [183, 490] on link "+3 more" at bounding box center [244, 488] width 153 height 15
click at [797, 483] on link "+2 more" at bounding box center [865, 488] width 153 height 15
click at [813, 362] on link "+4 more" at bounding box center [865, 364] width 153 height 15
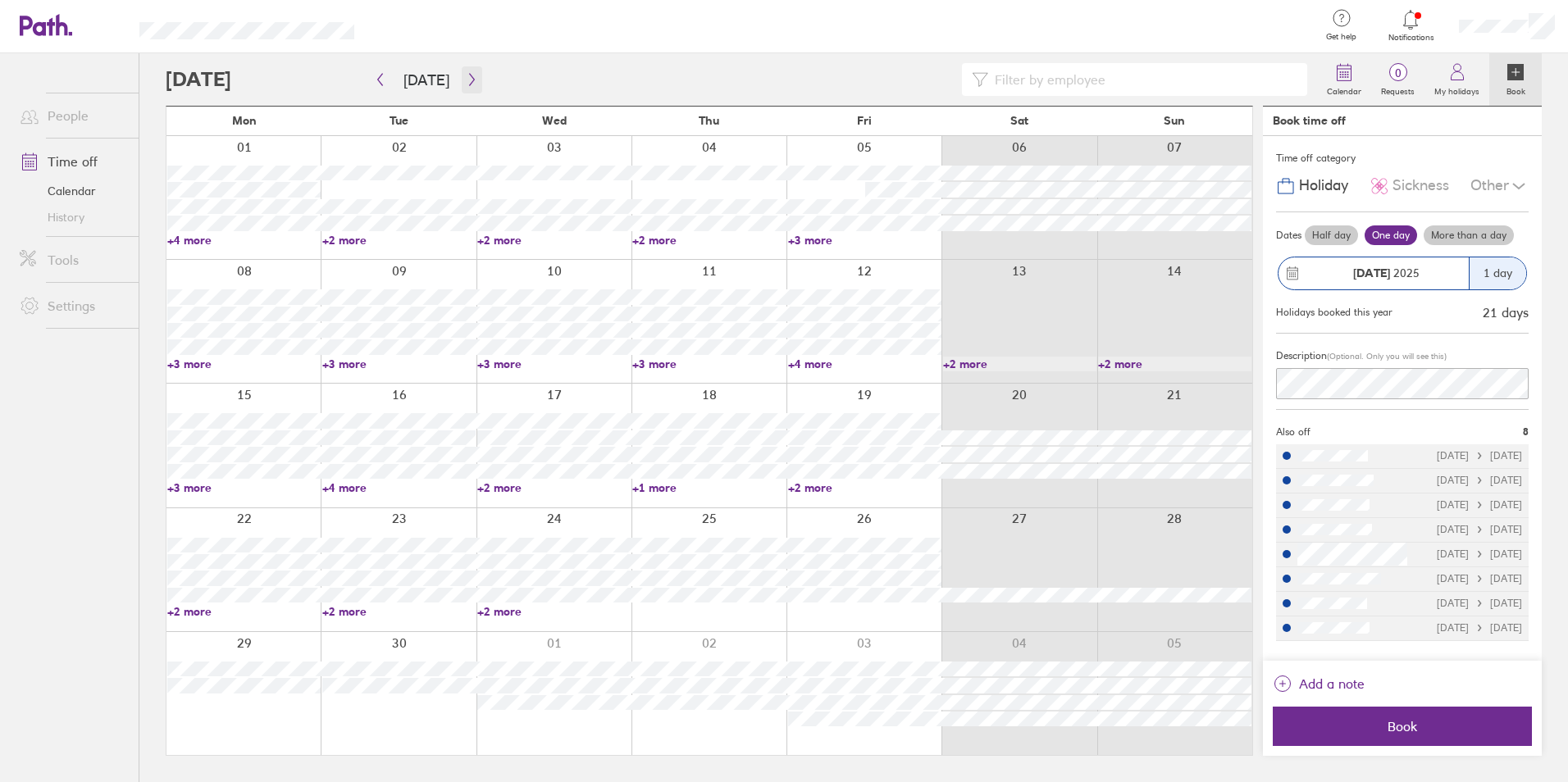
click at [475, 76] on button "button" at bounding box center [472, 80] width 20 height 27
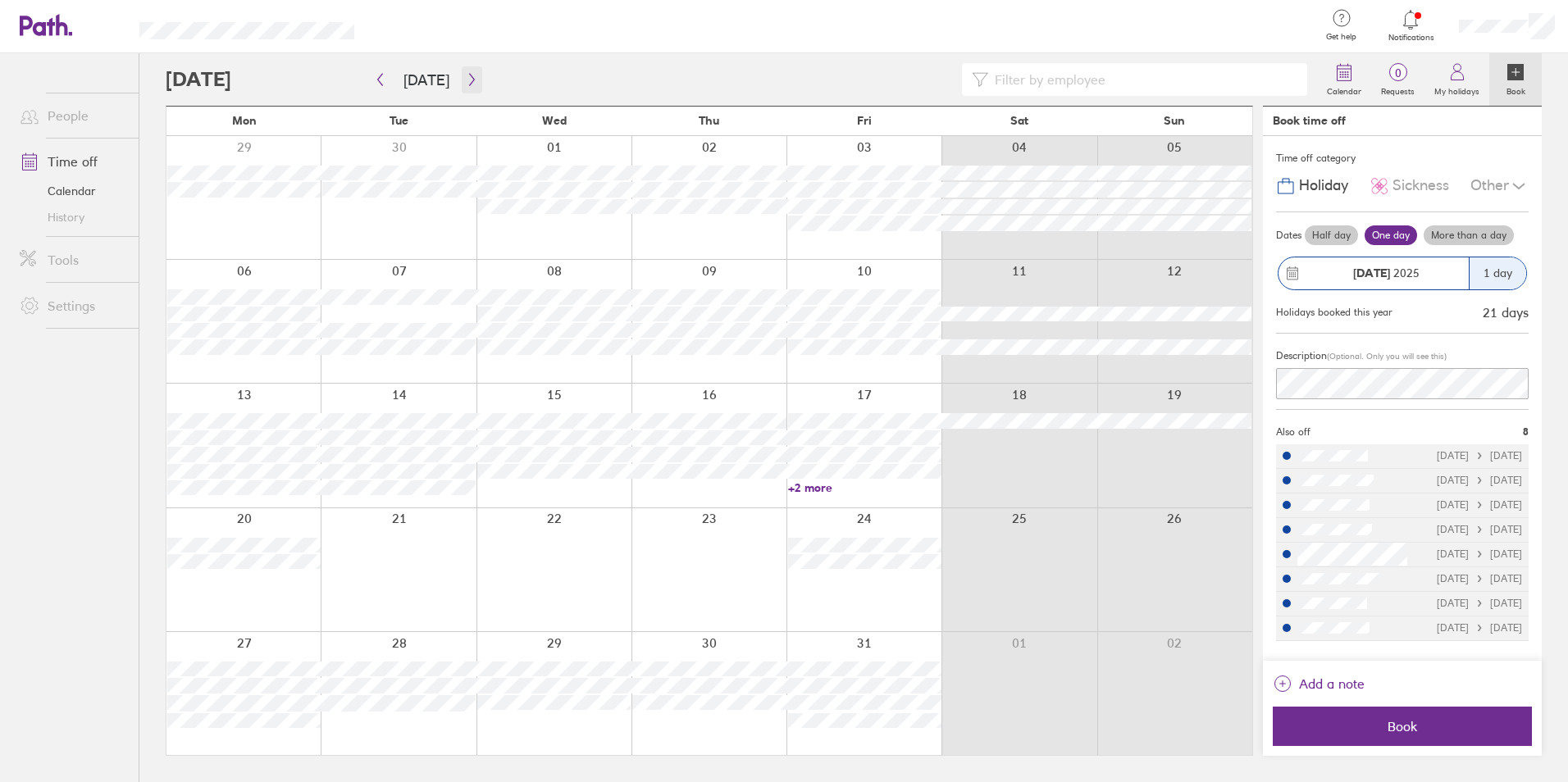
click at [472, 75] on icon "button" at bounding box center [471, 80] width 13 height 13
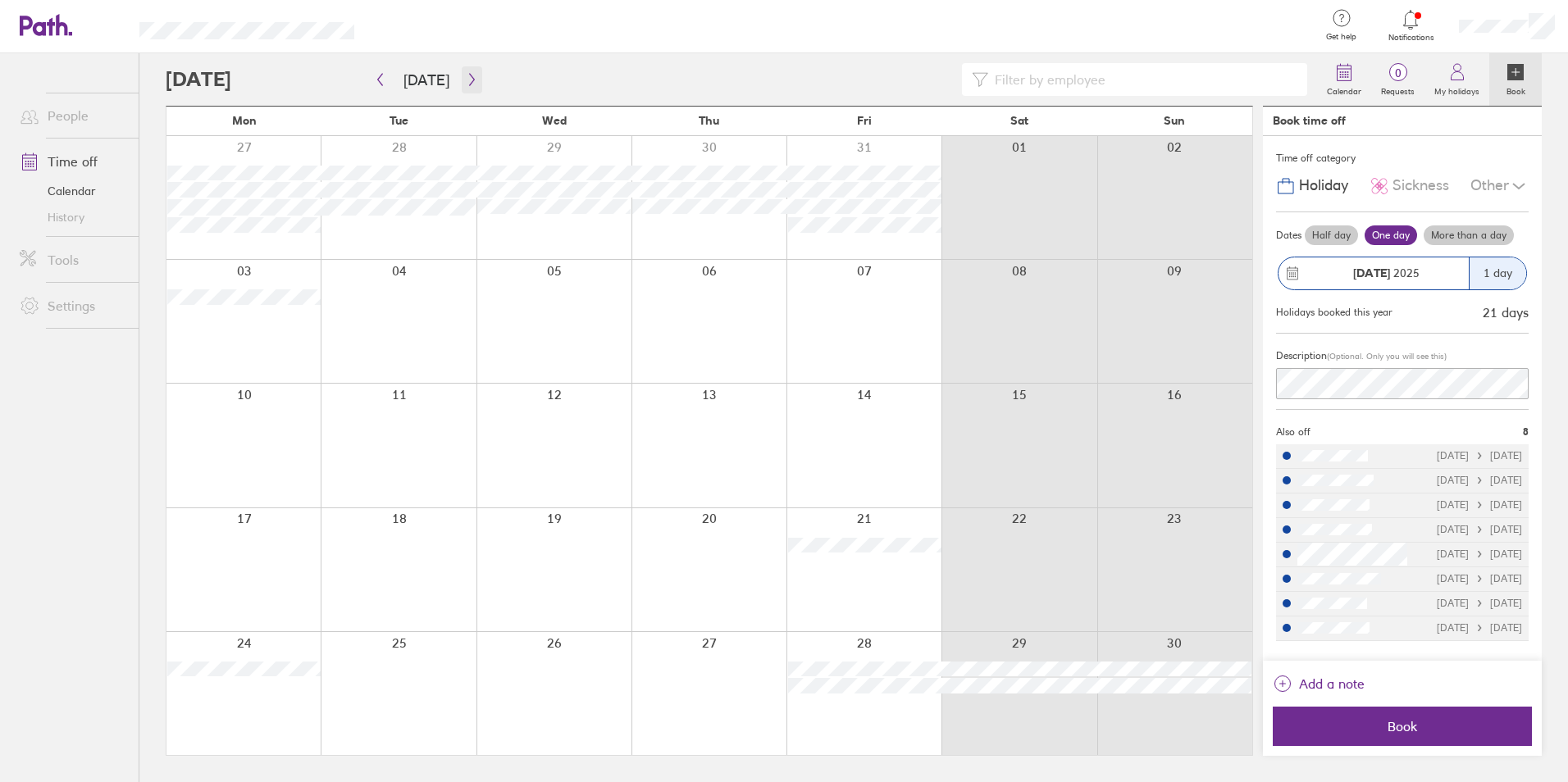
click at [472, 75] on icon "button" at bounding box center [471, 80] width 13 height 13
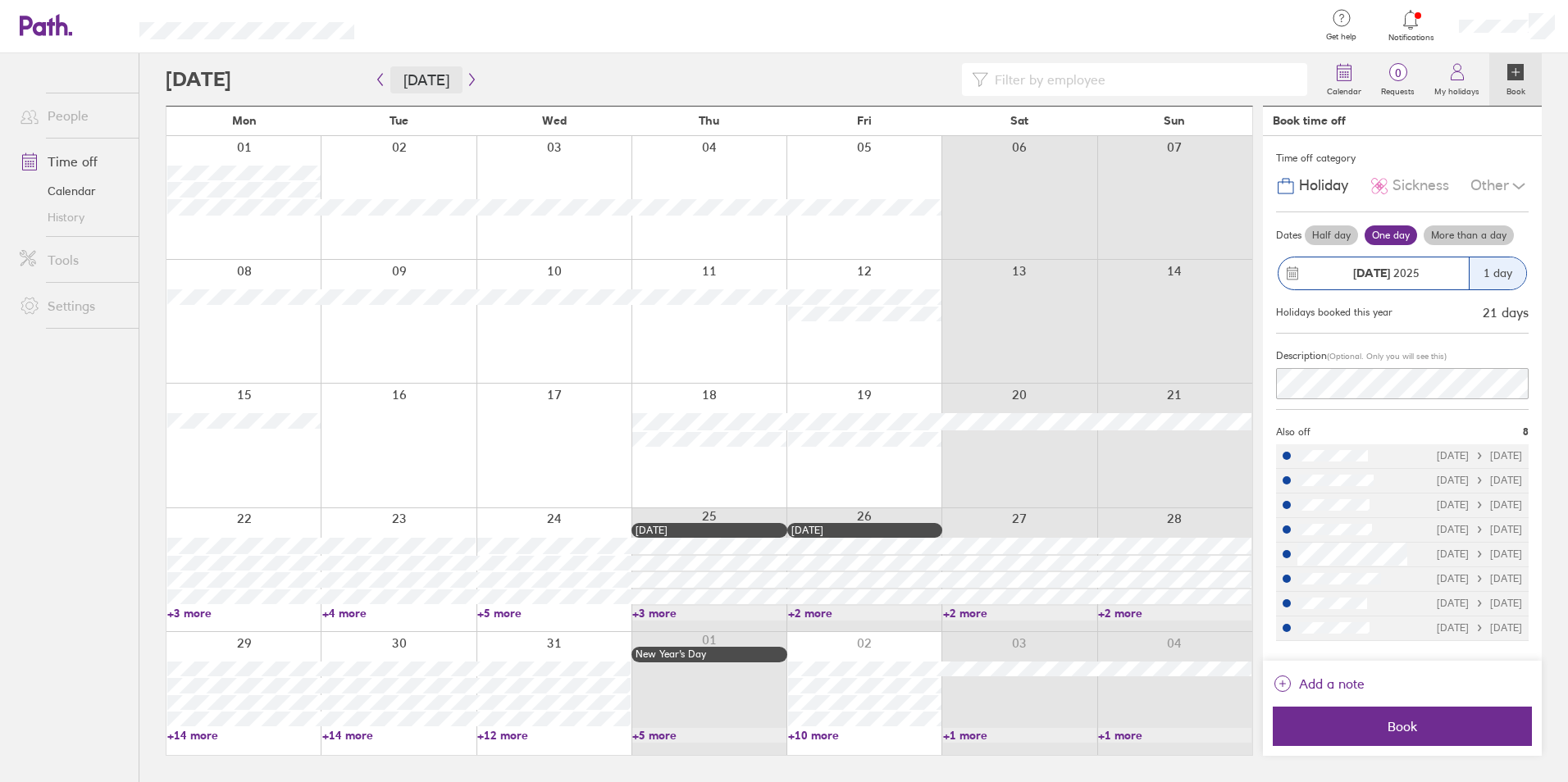
click at [442, 78] on button "Today" at bounding box center [427, 80] width 72 height 27
